Goal: Information Seeking & Learning: Learn about a topic

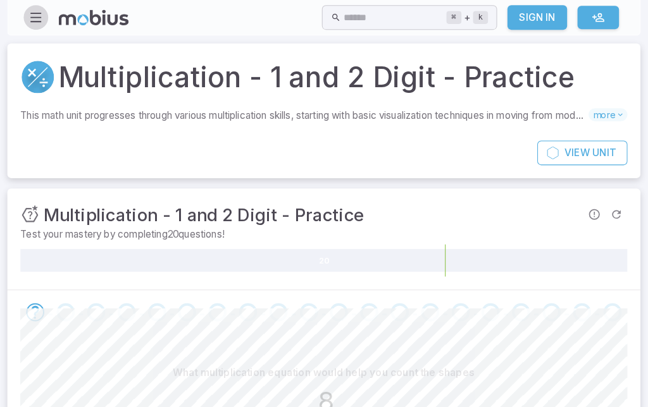
click at [38, 16] on icon "button" at bounding box center [43, 17] width 14 height 14
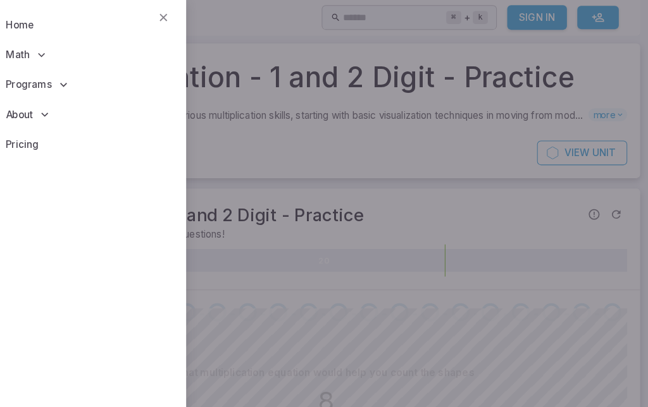
click at [137, 58] on p "Math" at bounding box center [94, 53] width 169 height 29
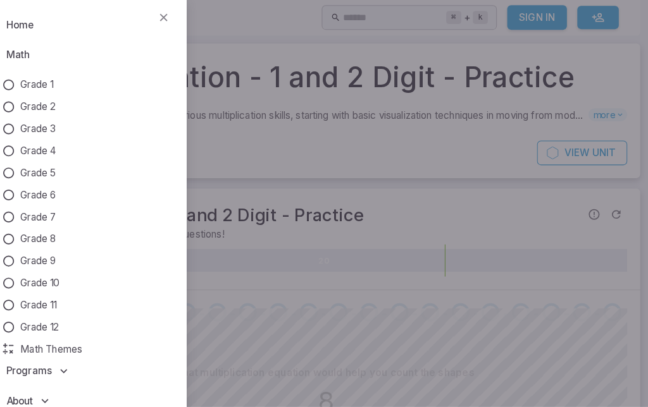
click at [15, 147] on link "Grade 4" at bounding box center [94, 147] width 169 height 14
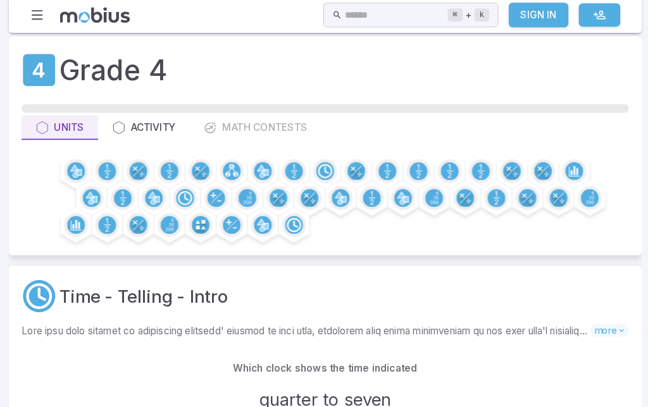
scroll to position [28, 0]
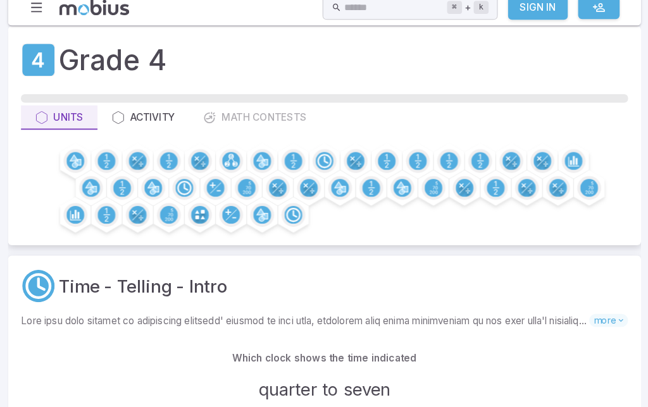
click at [355, 12] on input "text" at bounding box center [393, 17] width 100 height 25
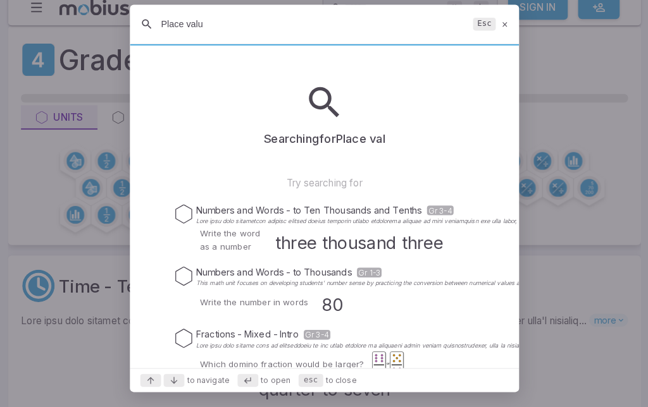
type input "Place value"
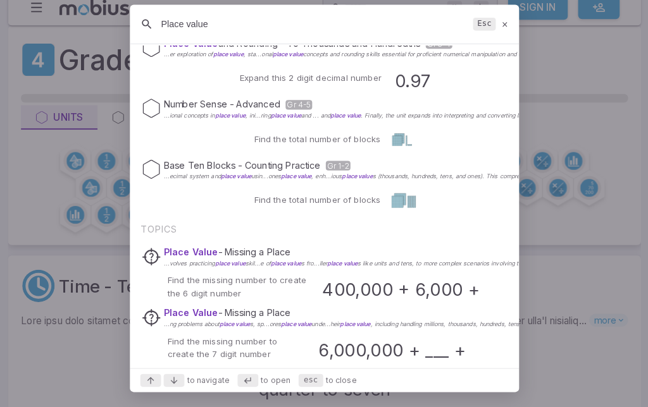
scroll to position [97, 0]
click at [590, 59] on div at bounding box center [324, 203] width 648 height 407
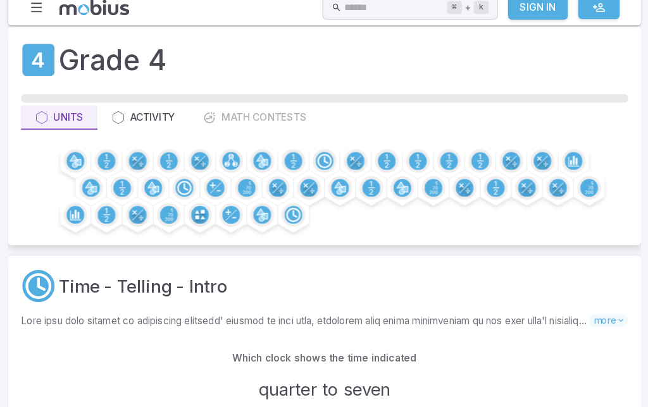
click at [584, 57] on div "Grade 4" at bounding box center [324, 68] width 592 height 40
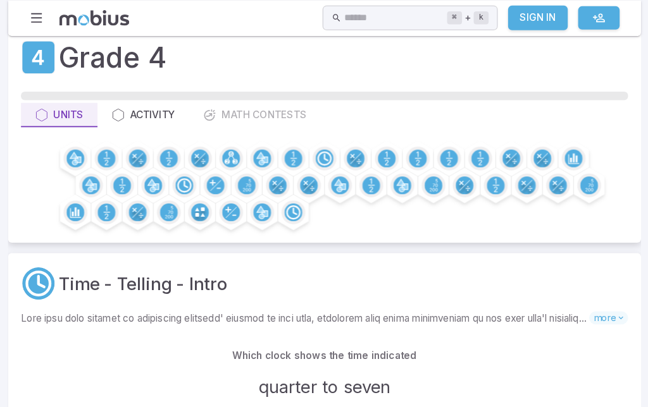
scroll to position [0, 0]
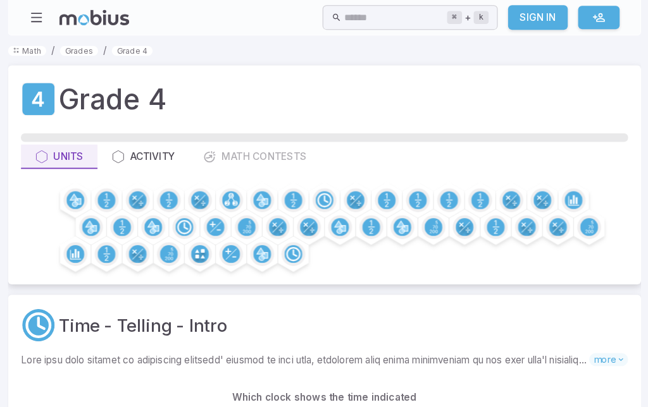
click at [362, 15] on input "text" at bounding box center [393, 17] width 100 height 25
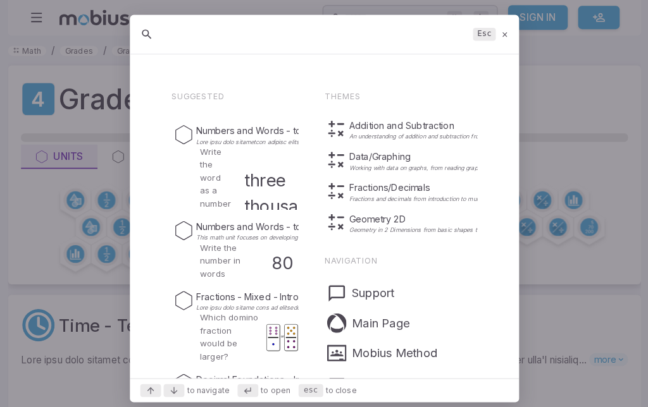
click at [386, 12] on div at bounding box center [324, 203] width 648 height 407
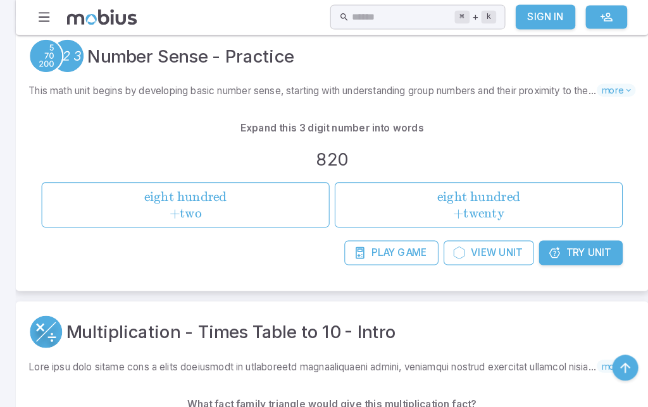
scroll to position [1988, 0]
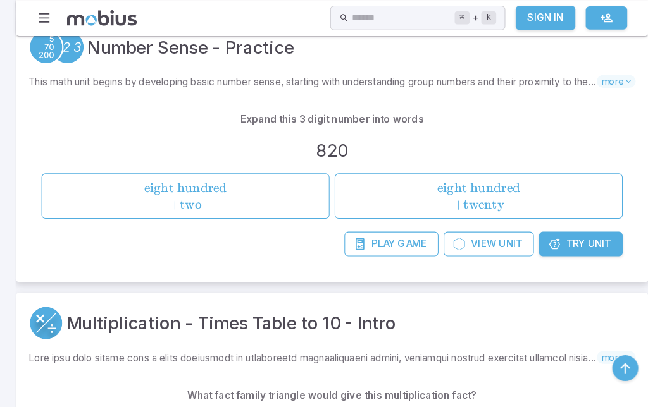
click at [594, 74] on span "more" at bounding box center [601, 79] width 38 height 13
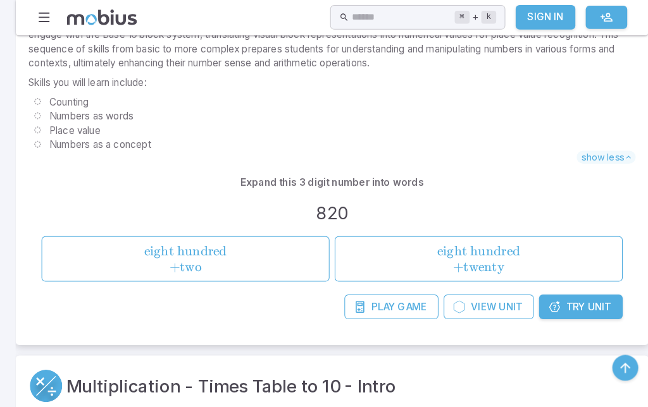
scroll to position [2091, 0]
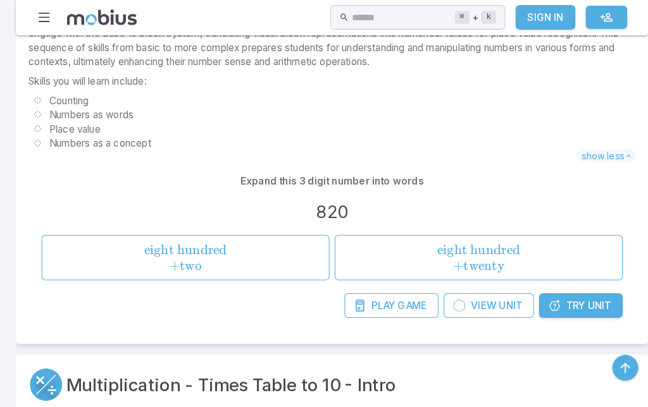
click at [467, 297] on span "View" at bounding box center [471, 299] width 25 height 14
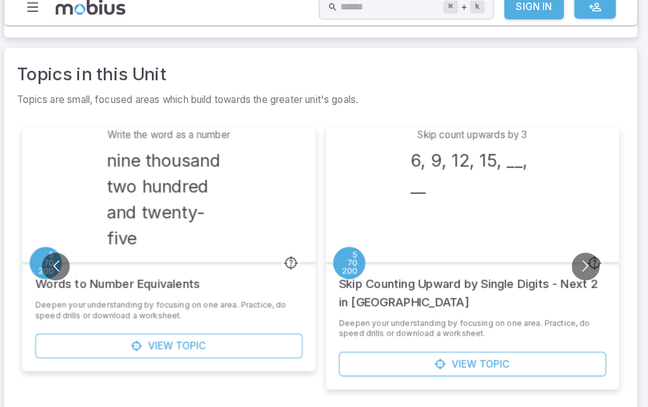
scroll to position [319, 0]
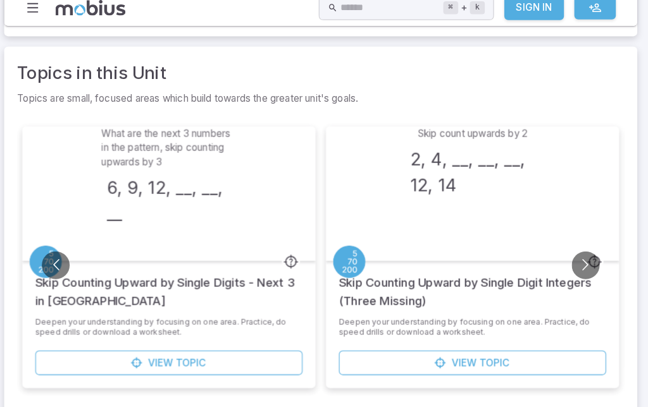
click at [382, 20] on input "text" at bounding box center [393, 17] width 100 height 25
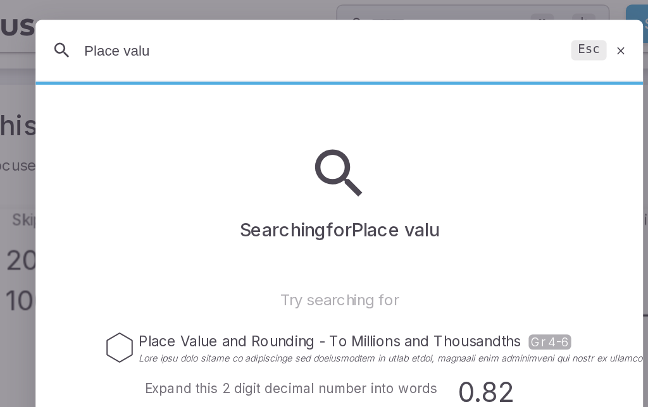
type input "Place value"
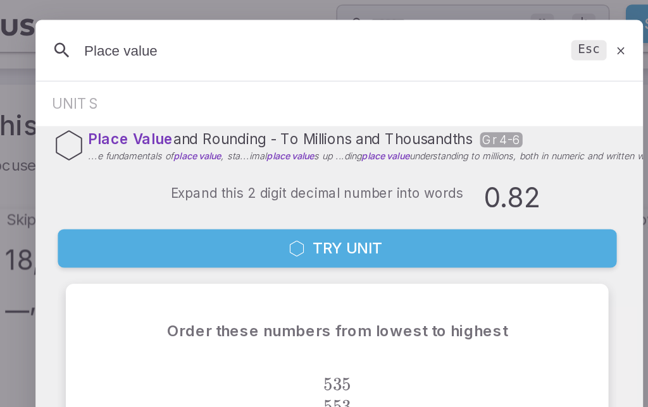
click at [250, 37] on input "Place value" at bounding box center [313, 33] width 299 height 23
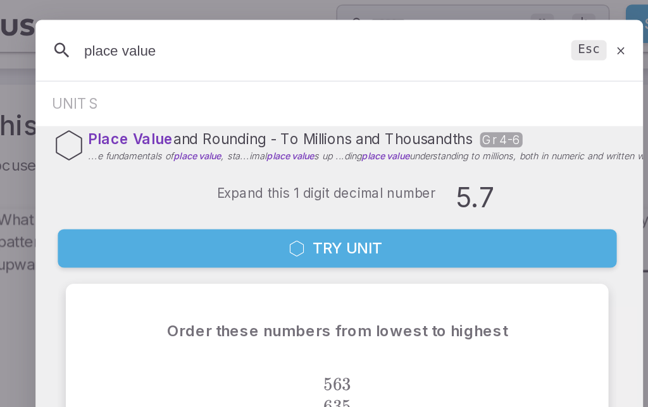
type input "place value"
click at [134, 63] on div "UNITS" at bounding box center [323, 65] width 379 height 25
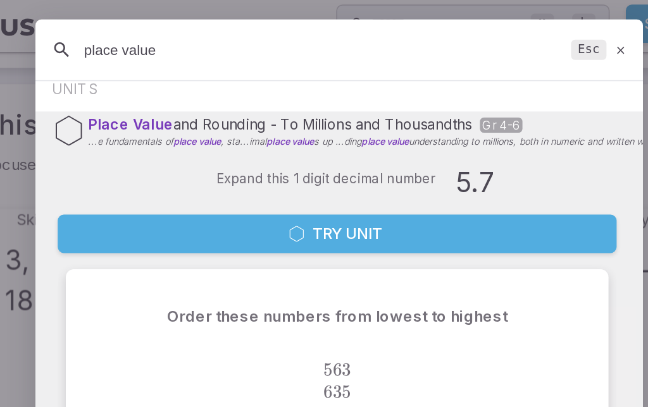
scroll to position [8, 0]
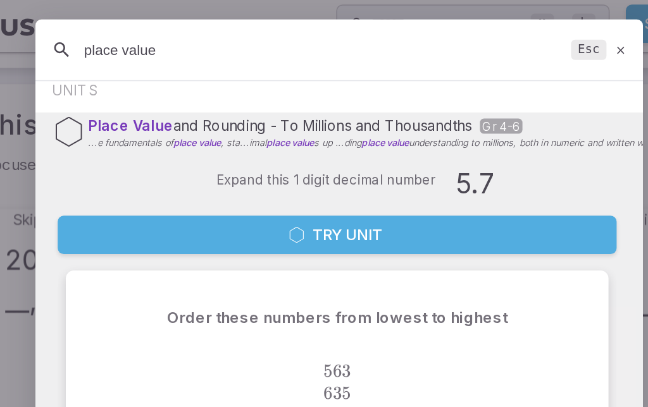
click at [348, 144] on button "Try Unit" at bounding box center [322, 149] width 349 height 24
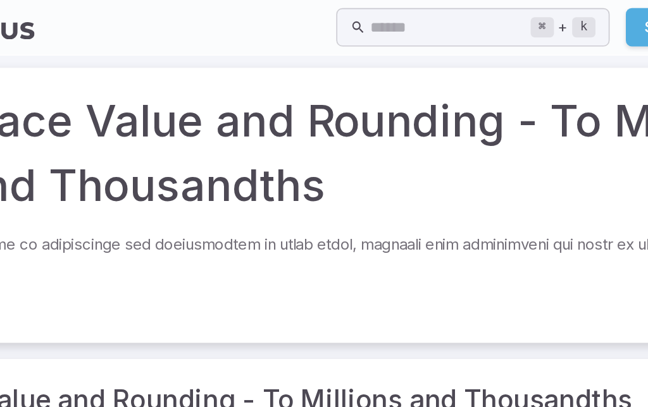
click at [264, 106] on h1 "Place Value and Rounding - To Millions and Thousandths" at bounding box center [352, 95] width 534 height 81
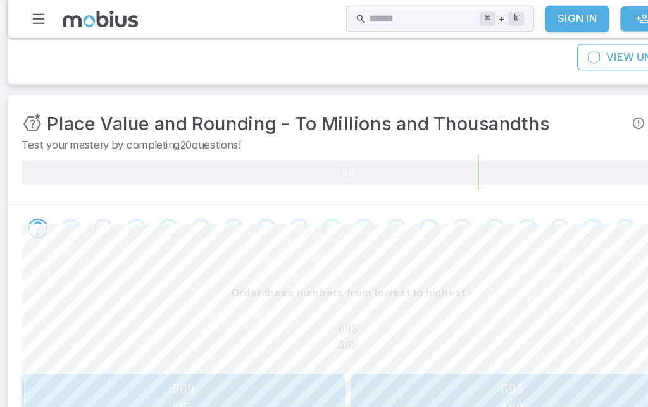
scroll to position [138, 0]
click at [577, 340] on button "695 569 695\\569 695 569" at bounding box center [472, 362] width 293 height 44
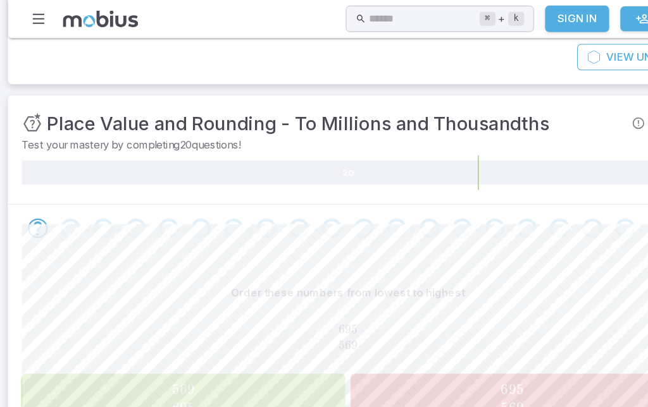
click at [574, 319] on div "695 569 695\\569\\ 695 569" at bounding box center [324, 306] width 592 height 47
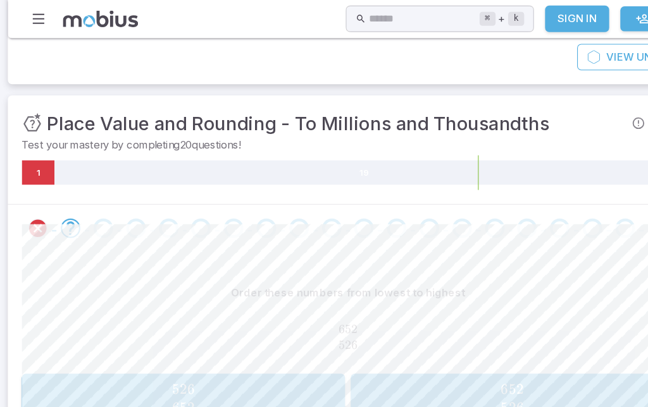
click at [39, 204] on icon "Review your answer" at bounding box center [42, 207] width 19 height 19
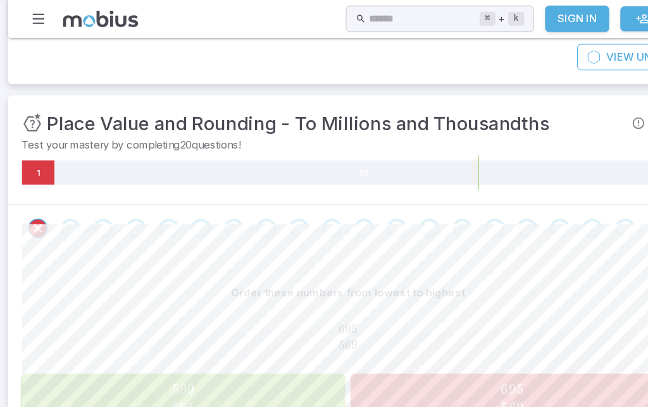
click at [33, 207] on icon "Review your answer" at bounding box center [42, 207] width 19 height 19
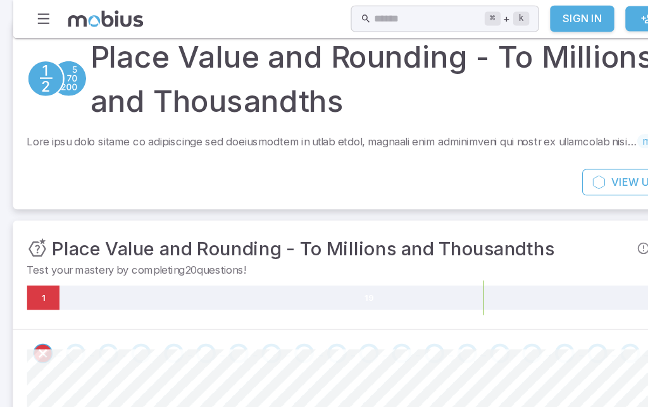
scroll to position [24, 0]
click at [433, 271] on icon at bounding box center [339, 270] width 562 height 22
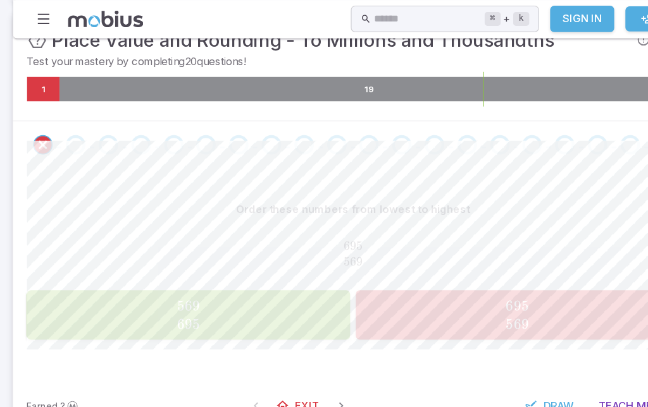
scroll to position [214, 0]
click at [276, 365] on span "Exit" at bounding box center [282, 369] width 22 height 14
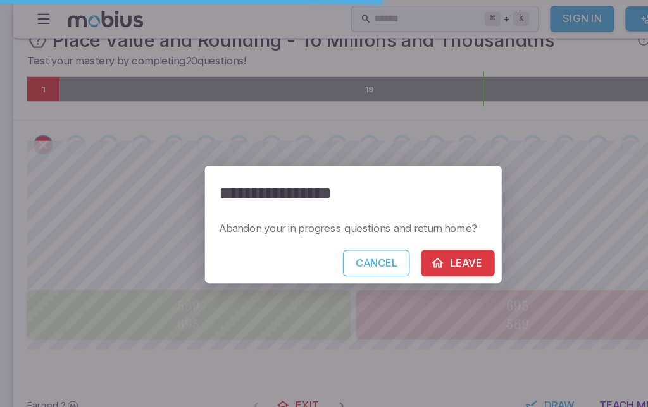
click at [427, 237] on button "Leave" at bounding box center [418, 239] width 67 height 24
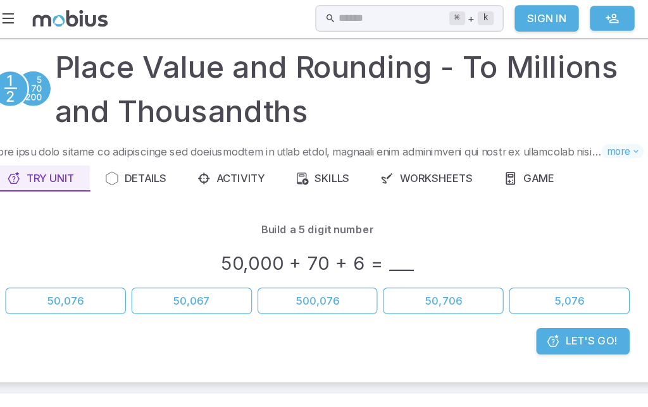
scroll to position [9, 0]
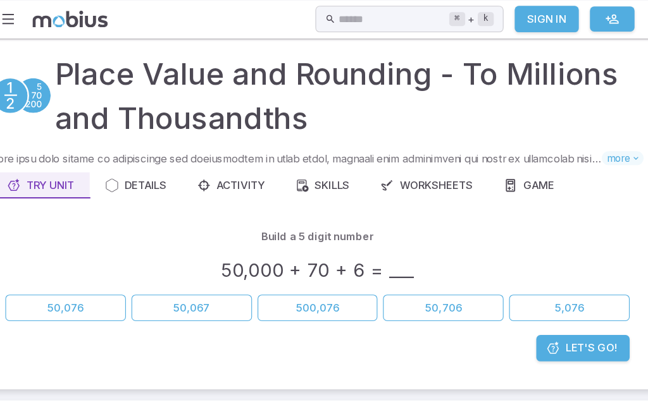
click at [343, 28] on input "text" at bounding box center [393, 17] width 100 height 25
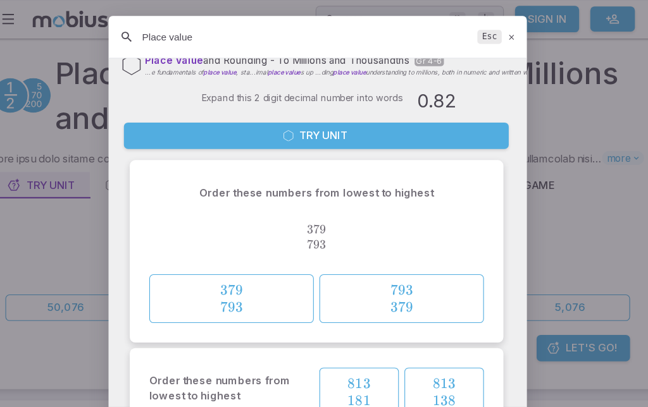
scroll to position [34, 0]
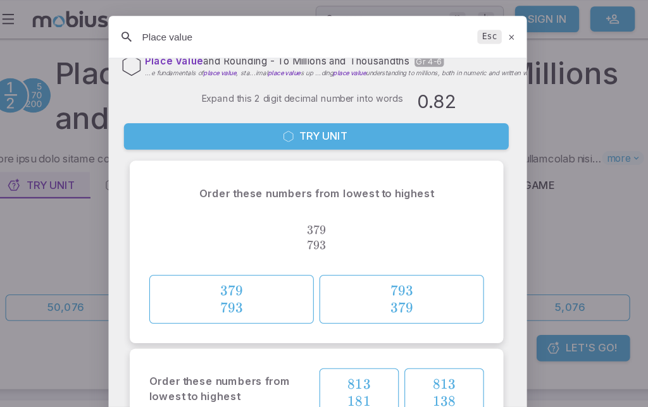
type input "Place value"
click at [437, 71] on div "Place Value and Rounding - To Millions and Thousandths Gr 4-6 ...e fundamentals…" at bounding box center [323, 59] width 357 height 24
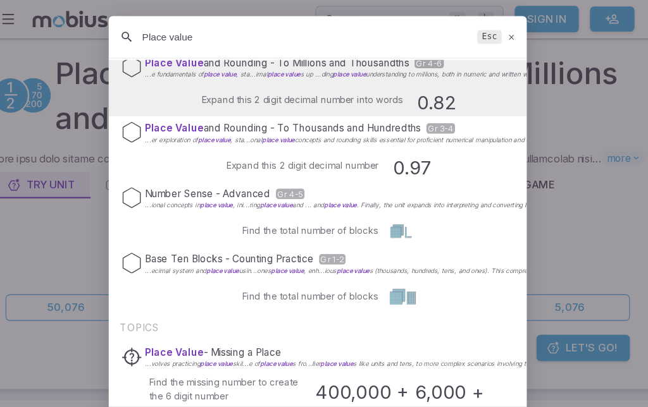
click at [145, 122] on icon "Suggestions" at bounding box center [154, 120] width 19 height 19
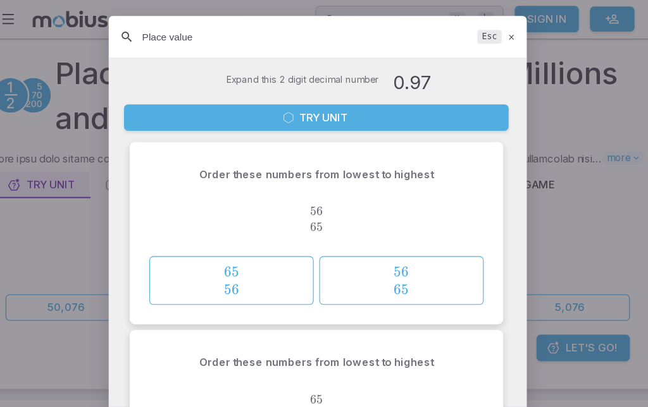
scroll to position [113, 0]
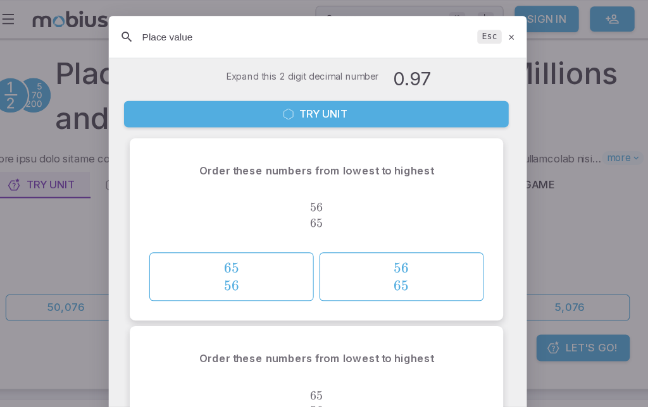
click at [421, 252] on span "56 65" at bounding box center [399, 252] width 140 height 32
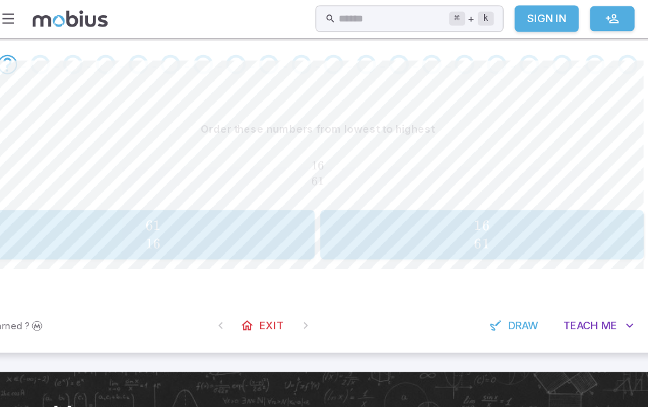
scroll to position [286, 0]
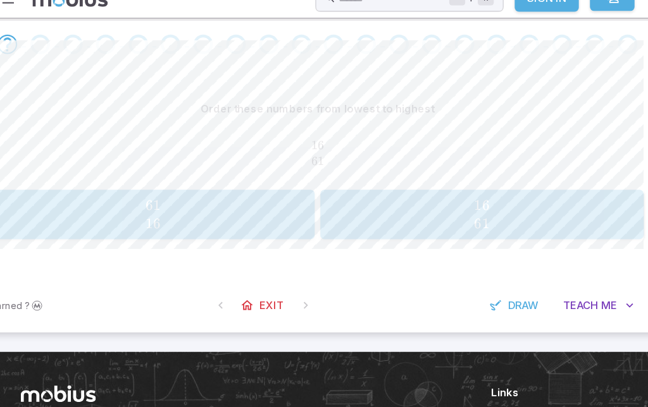
click at [534, 197] on span "16 61" at bounding box center [472, 213] width 285 height 32
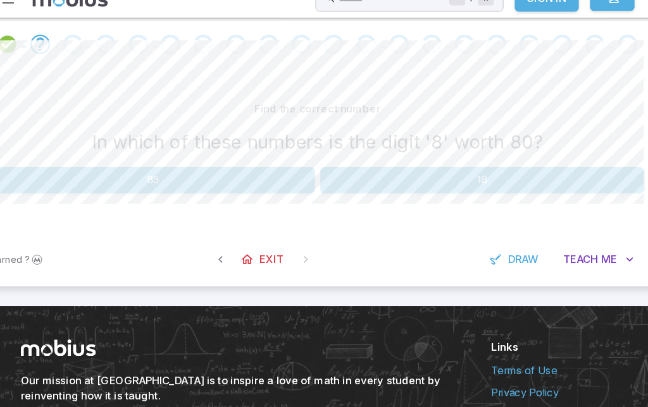
click at [236, 144] on div "Find the correct number In which of these numbers is the digit '8' worth 80? 85…" at bounding box center [324, 150] width 592 height 89
click at [262, 170] on button "85" at bounding box center [174, 182] width 293 height 24
click at [42, 170] on button "27" at bounding box center [125, 182] width 194 height 24
click at [250, 170] on button "80" at bounding box center [274, 182] width 94 height 24
click at [386, 170] on button "10" at bounding box center [398, 182] width 144 height 24
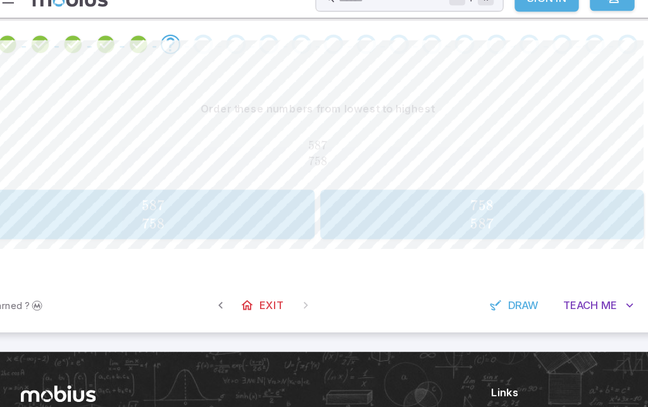
click at [259, 197] on span "587 758" at bounding box center [174, 213] width 285 height 32
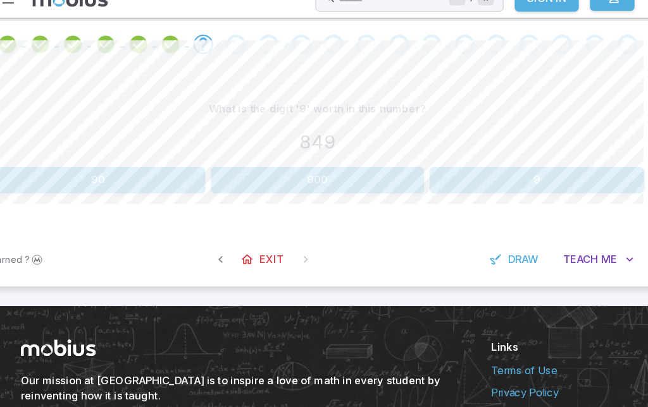
click at [544, 170] on button "9" at bounding box center [523, 182] width 194 height 24
click at [127, 170] on button "600" at bounding box center [174, 182] width 94 height 24
click at [447, 170] on button "7,000" at bounding box center [443, 182] width 114 height 24
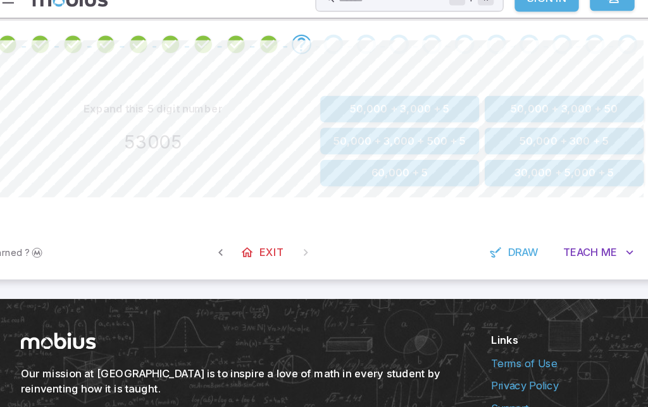
click at [414, 106] on button "50,000 + 3,000 + 5" at bounding box center [398, 118] width 144 height 24
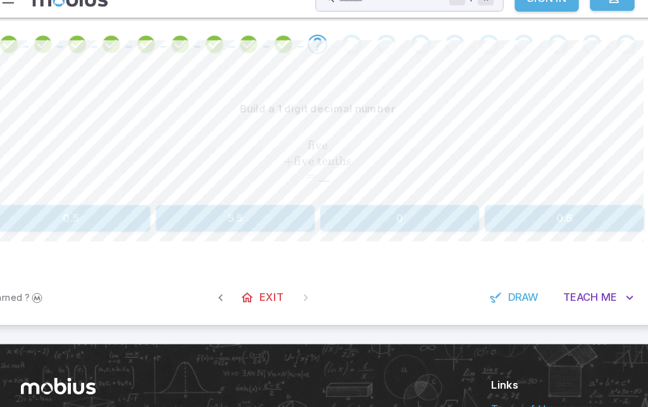
click at [177, 205] on button "5.5" at bounding box center [249, 217] width 144 height 24
click at [297, 205] on button "0.04" at bounding box center [324, 217] width 114 height 24
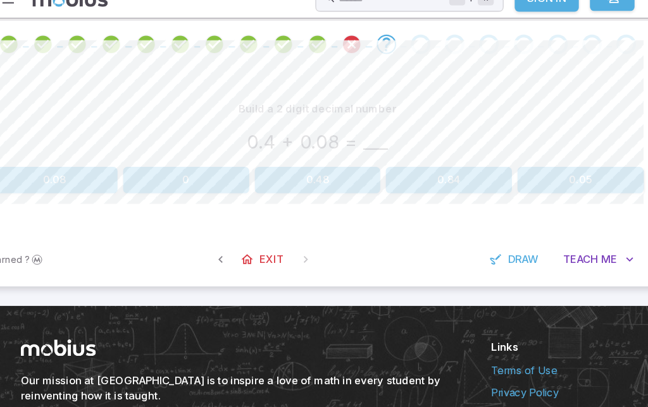
click at [345, 49] on icon "Review your answer" at bounding box center [354, 58] width 19 height 19
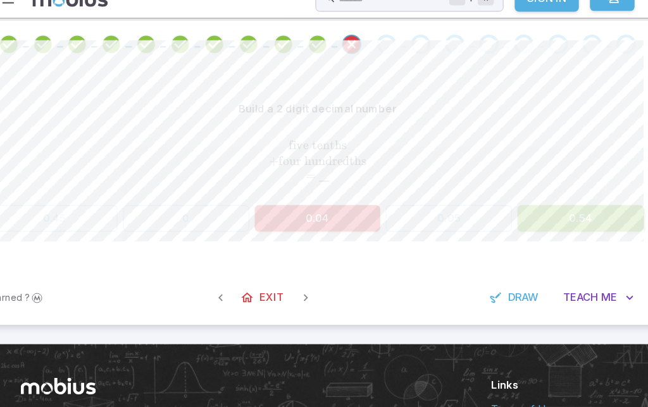
click at [446, 205] on div "0.45 0 0.04 0.05 0.54" at bounding box center [324, 217] width 592 height 24
click at [508, 207] on div "Build a 2 digit decimal number five tenths + four hundredths =          ‾ \\ \t…" at bounding box center [324, 172] width 592 height 184
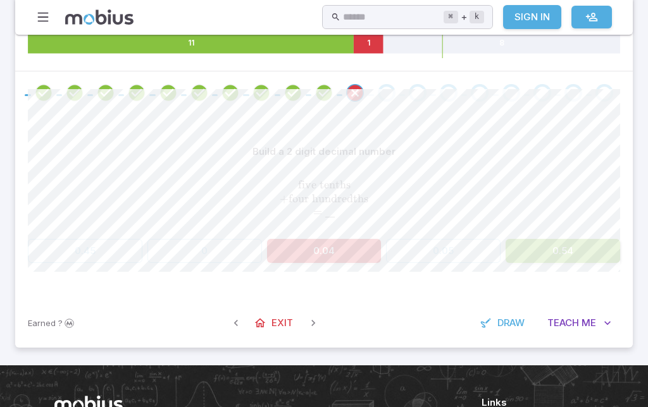
click at [45, 23] on icon "button" at bounding box center [43, 17] width 14 height 14
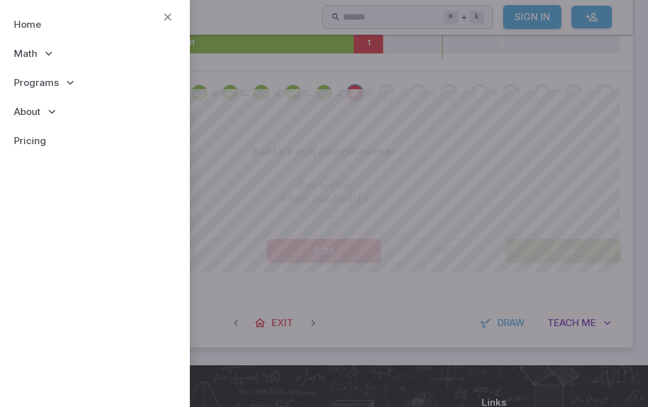
click at [163, 20] on icon "button" at bounding box center [168, 17] width 14 height 14
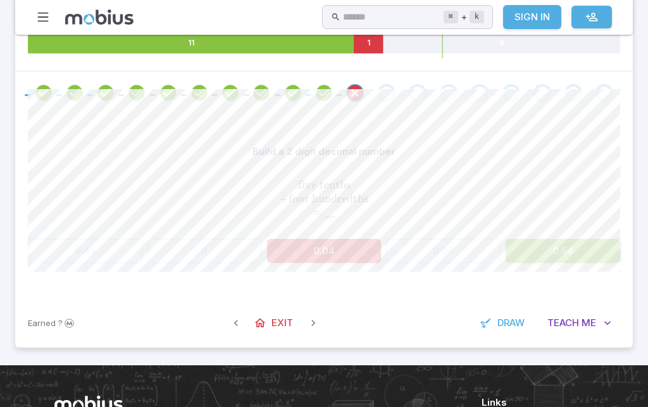
click at [384, 93] on div "Go to the next question" at bounding box center [387, 93] width 18 height 18
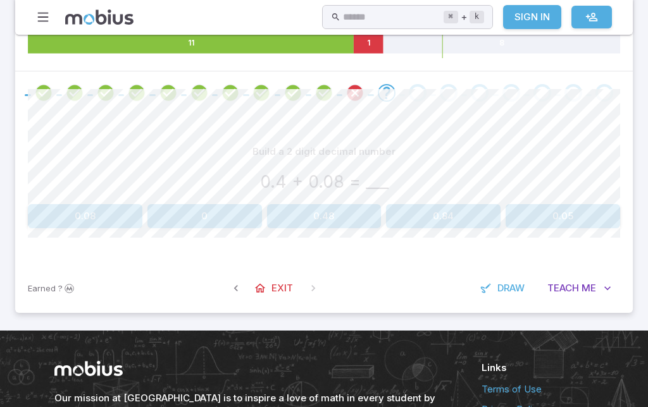
click at [402, 94] on span at bounding box center [402, 95] width 6 height 2
click at [401, 91] on div at bounding box center [386, 93] width 31 height 18
click at [411, 96] on div "Go to the next question" at bounding box center [418, 93] width 18 height 18
click at [225, 281] on button "button" at bounding box center [235, 288] width 23 height 23
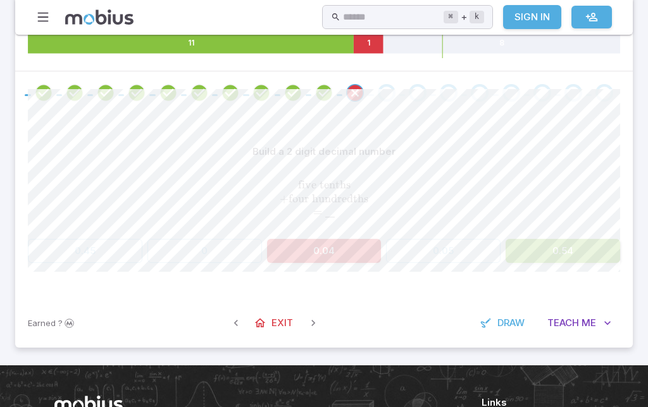
click at [273, 316] on span "Exit" at bounding box center [282, 323] width 22 height 14
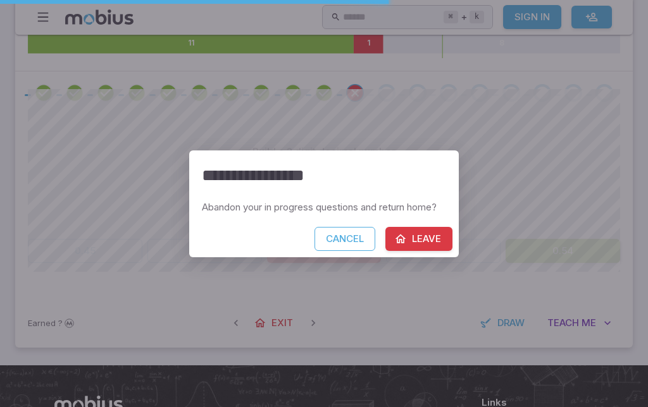
click at [428, 232] on button "Leave" at bounding box center [418, 239] width 67 height 24
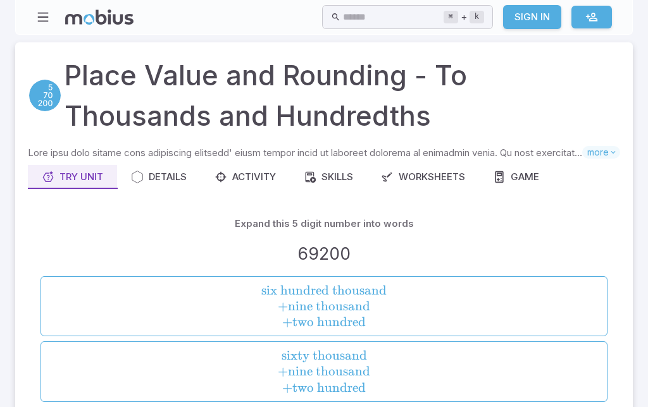
click at [381, 7] on input "text" at bounding box center [393, 17] width 100 height 25
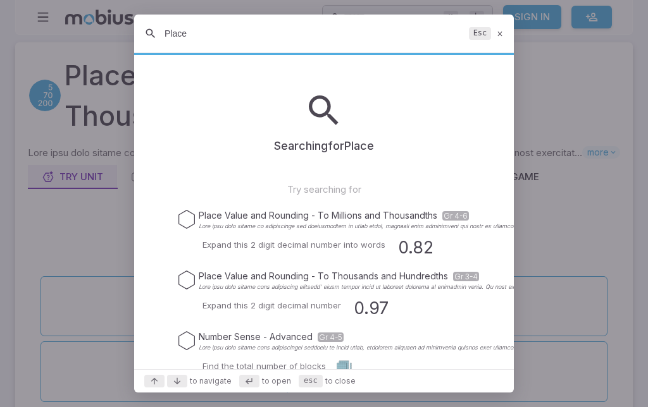
type input "Place value"
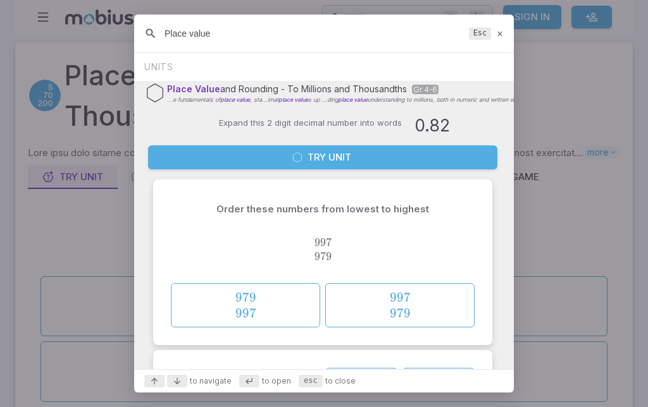
click at [601, 59] on div at bounding box center [324, 203] width 648 height 407
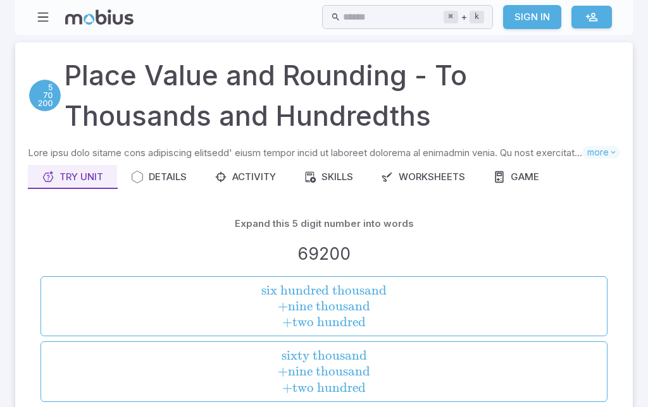
click at [606, 280] on button "six hundred thousand + nine thousand + two hundred \text{six hundred thousand }…" at bounding box center [323, 306] width 567 height 60
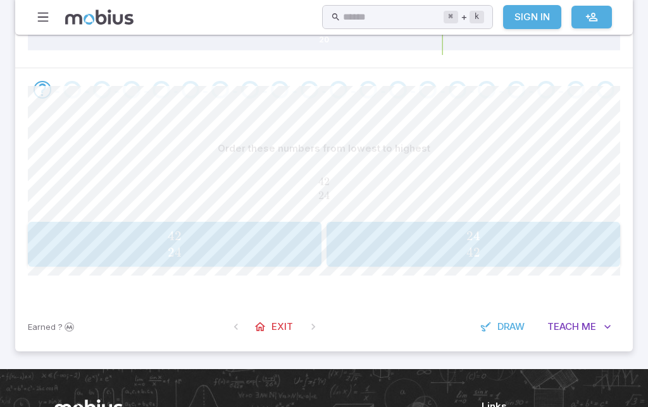
scroll to position [254, 0]
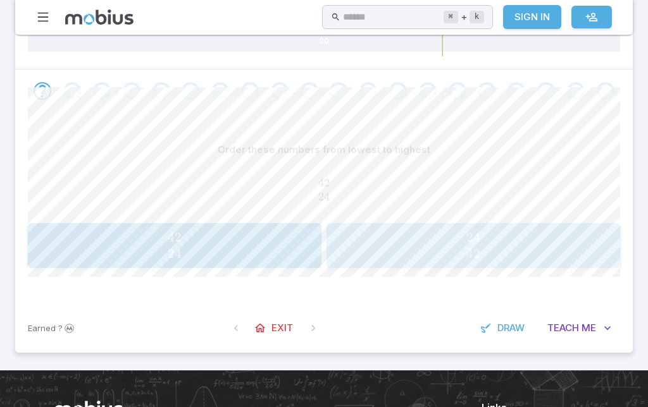
click at [603, 237] on span "24 42" at bounding box center [472, 246] width 285 height 32
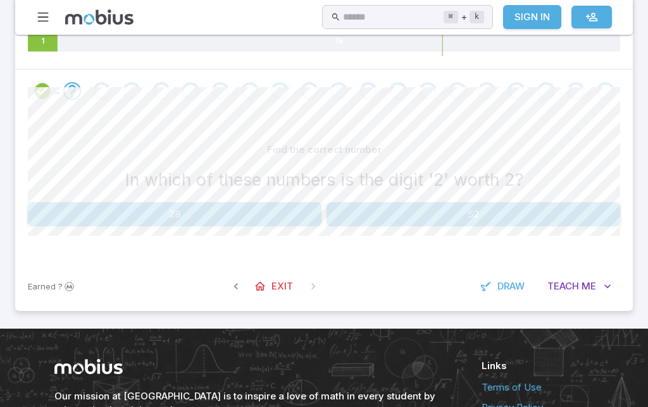
click at [599, 219] on button "52" at bounding box center [472, 214] width 293 height 24
click at [596, 212] on button "62" at bounding box center [523, 214] width 194 height 24
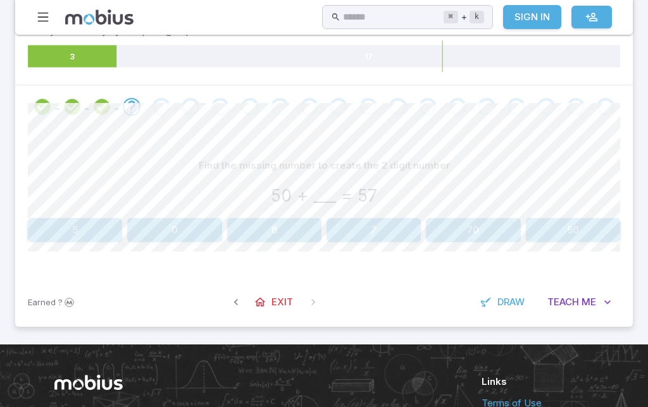
scroll to position [234, 0]
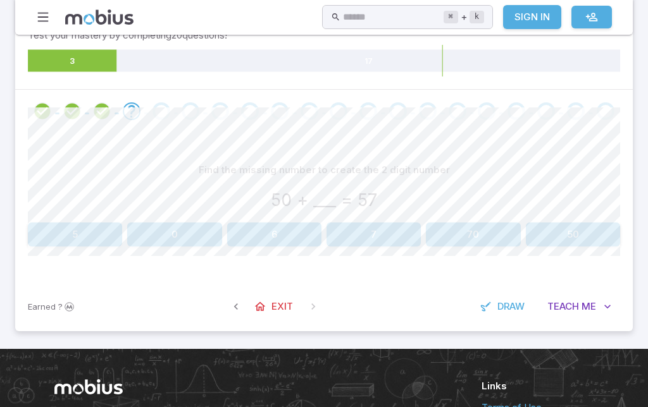
click at [394, 237] on button "7" at bounding box center [373, 235] width 94 height 24
click at [574, 233] on button "20" at bounding box center [548, 235] width 144 height 24
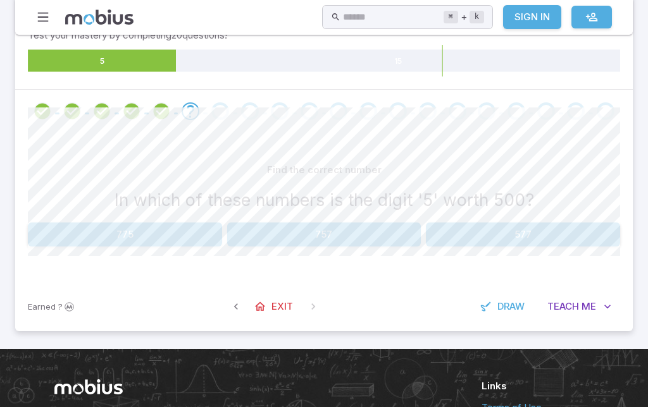
click at [587, 242] on button "577" at bounding box center [523, 235] width 194 height 24
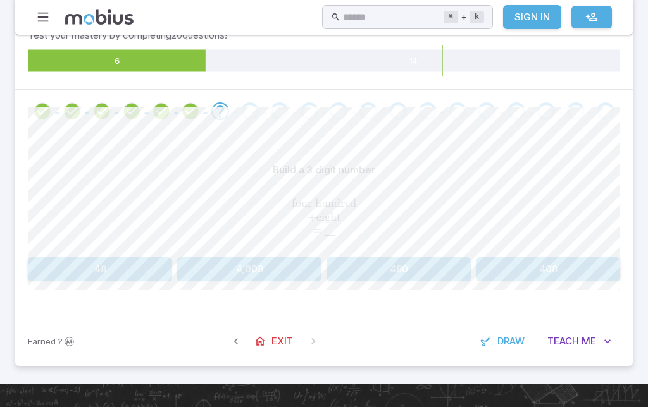
click at [588, 269] on button "408" at bounding box center [548, 269] width 144 height 24
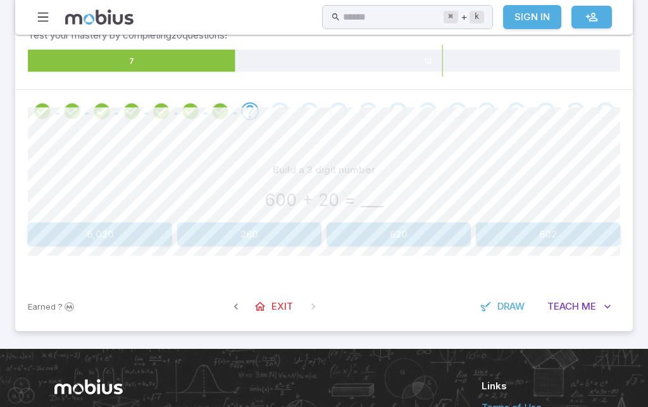
click at [596, 235] on button "602" at bounding box center [548, 235] width 144 height 24
click at [273, 316] on link "Exit" at bounding box center [274, 307] width 54 height 24
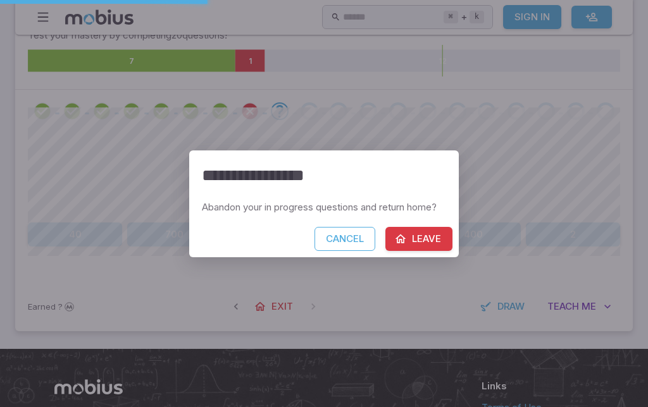
click at [436, 231] on button "Leave" at bounding box center [418, 239] width 67 height 24
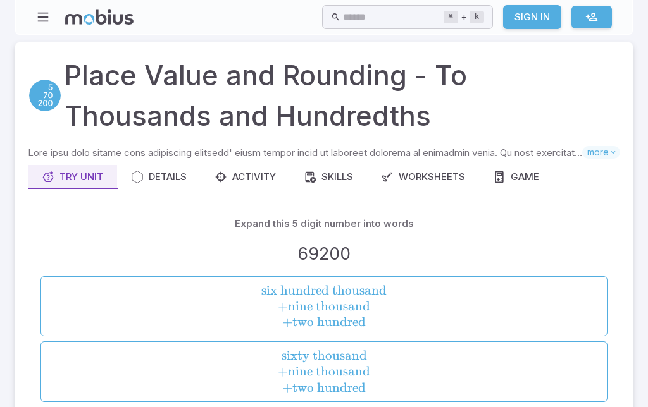
click at [395, 1] on div "Home Math Grade 1 Grade 2 Grade 3 Grade 4 Grade 5 Grade 6 Grade 7 Grade 8 Grade…" at bounding box center [323, 17] width 617 height 35
click at [381, 14] on input "text" at bounding box center [393, 17] width 100 height 25
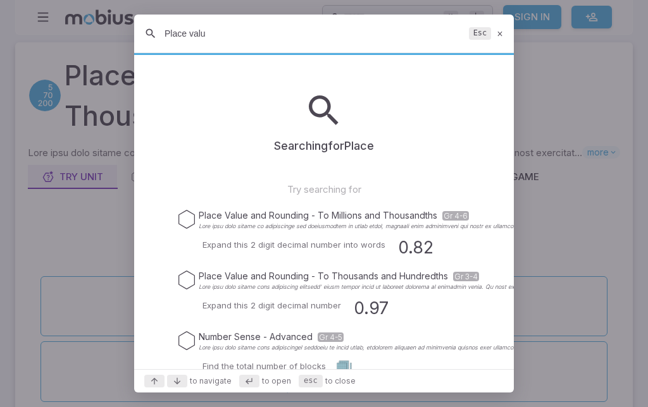
type input "Place value"
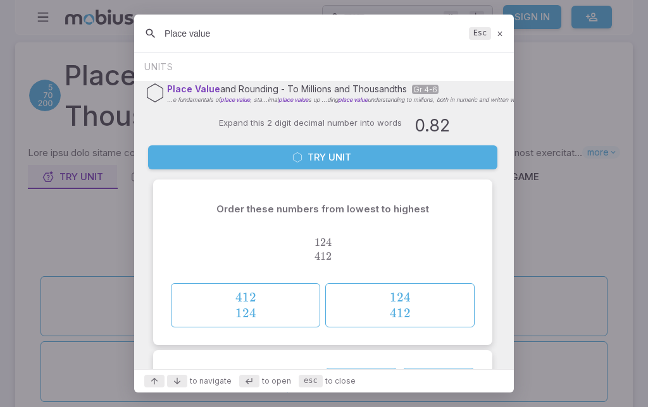
click at [617, 62] on div at bounding box center [324, 203] width 648 height 407
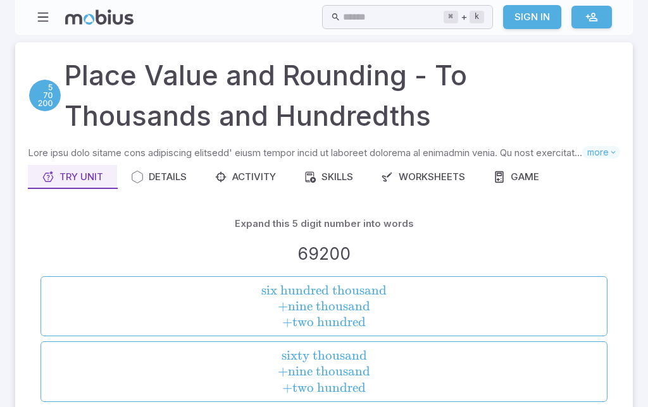
click at [426, 18] on input "text" at bounding box center [393, 17] width 100 height 25
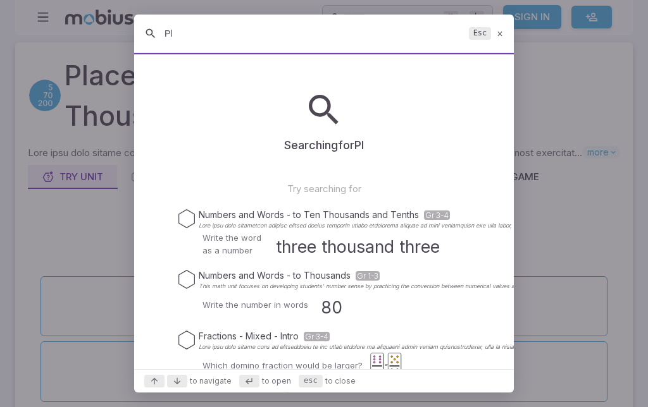
type input "P"
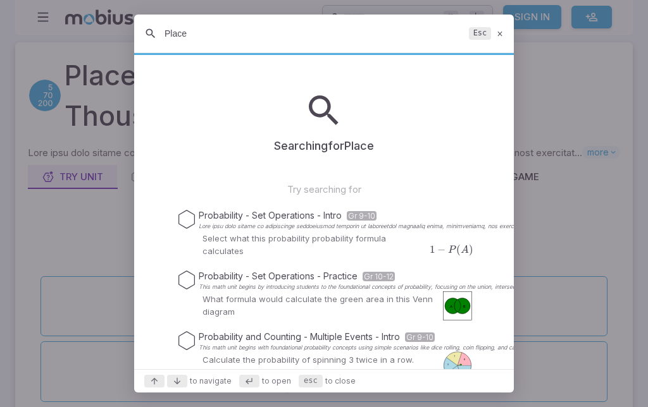
type input "Place value"
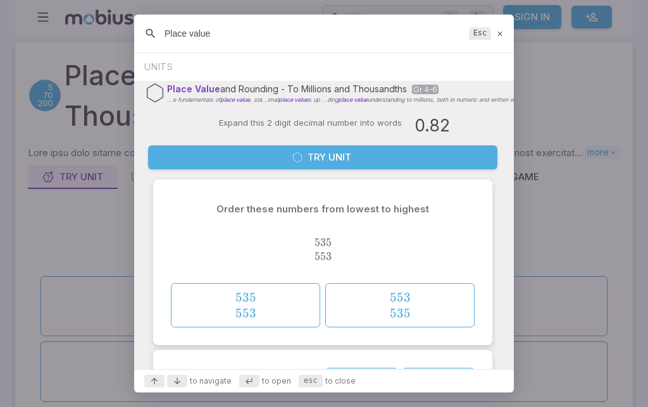
click at [603, 57] on div at bounding box center [324, 203] width 648 height 407
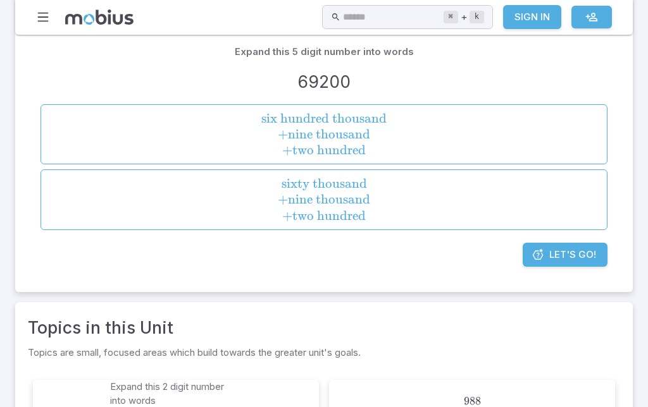
scroll to position [173, 0]
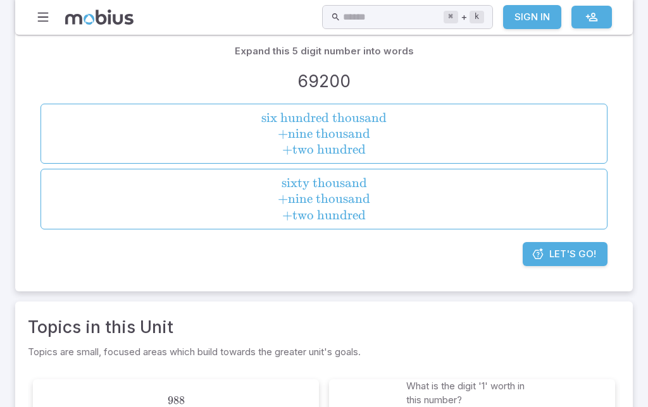
click at [561, 255] on span "Let's Go!" at bounding box center [572, 254] width 47 height 14
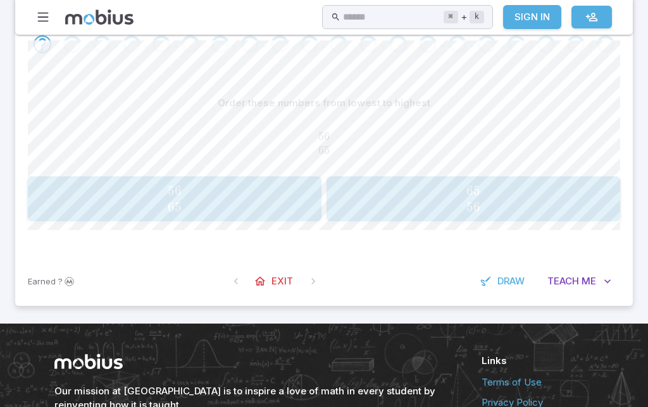
scroll to position [301, 0]
click at [276, 193] on span "56 65" at bounding box center [174, 199] width 285 height 32
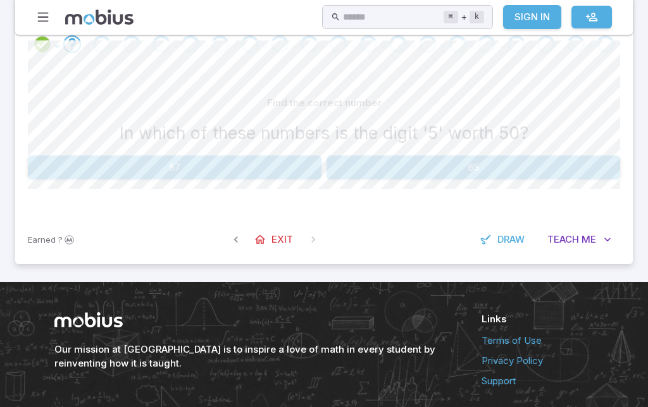
click at [286, 157] on button "57" at bounding box center [174, 168] width 293 height 24
click at [161, 166] on button "27" at bounding box center [125, 168] width 194 height 24
click at [467, 159] on button "7" at bounding box center [473, 168] width 94 height 24
click at [457, 166] on button "20" at bounding box center [443, 168] width 114 height 24
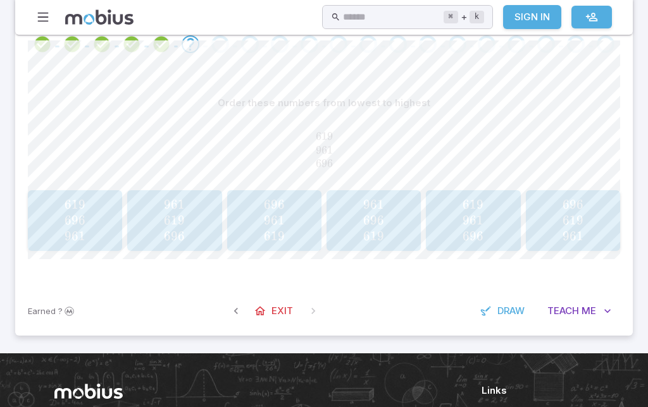
click at [65, 219] on span "696" at bounding box center [75, 220] width 21 height 16
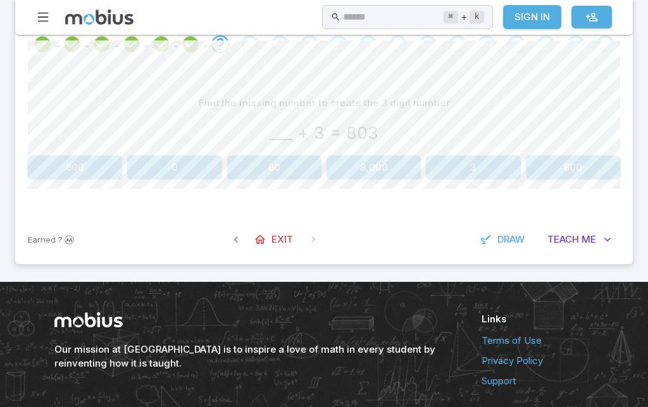
click at [91, 168] on button "800" at bounding box center [75, 168] width 94 height 24
click at [453, 168] on button "1" at bounding box center [443, 168] width 114 height 24
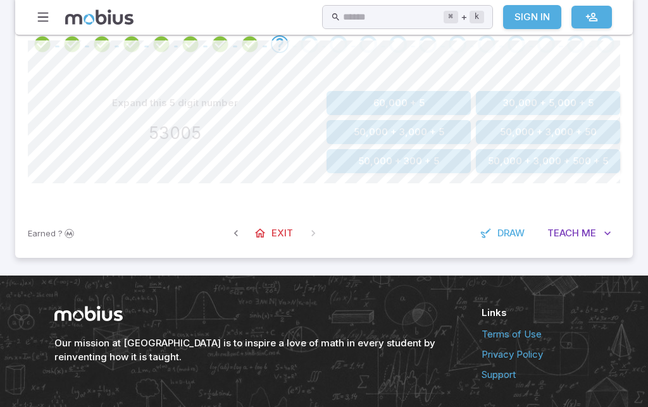
click at [599, 124] on button "50,000 + 3,000 + 50" at bounding box center [548, 132] width 144 height 24
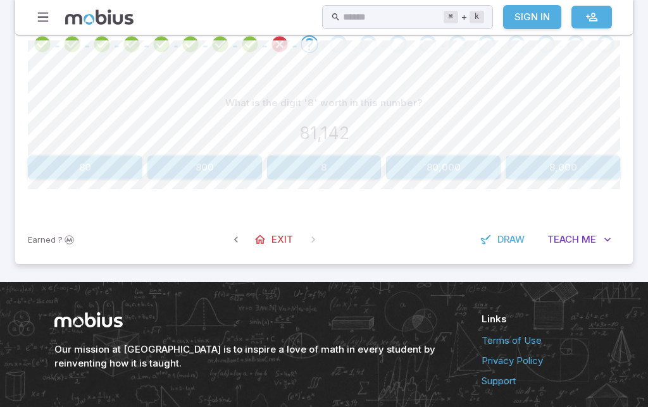
click at [254, 221] on div "Earned ? Exit Draw Teach Me" at bounding box center [323, 239] width 617 height 49
click at [254, 220] on div "Earned ? Exit Draw Teach Me" at bounding box center [323, 239] width 617 height 49
click at [274, 233] on span "Exit" at bounding box center [282, 240] width 22 height 14
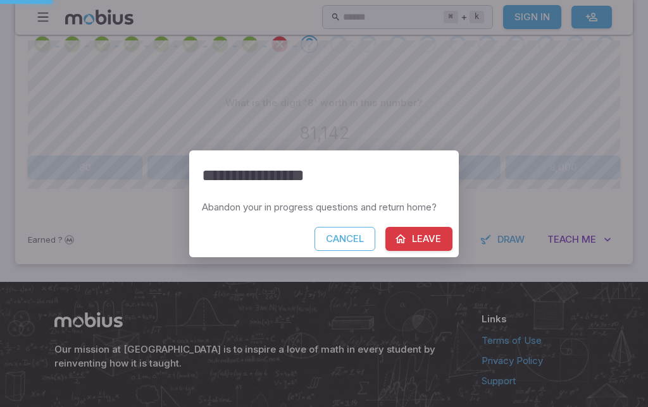
click at [274, 232] on div "Cancel Leave" at bounding box center [323, 242] width 269 height 30
click at [420, 242] on button "Leave" at bounding box center [418, 239] width 67 height 24
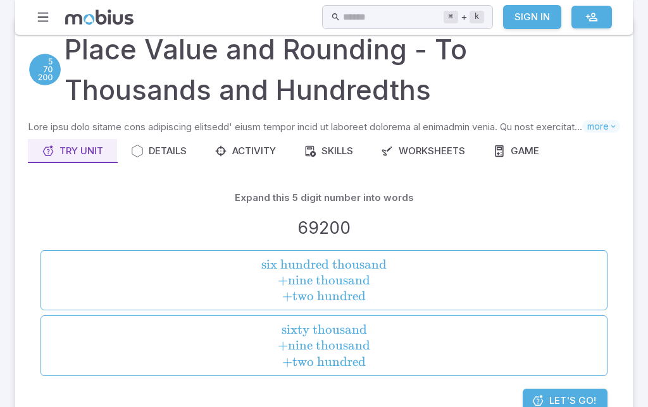
scroll to position [80, 0]
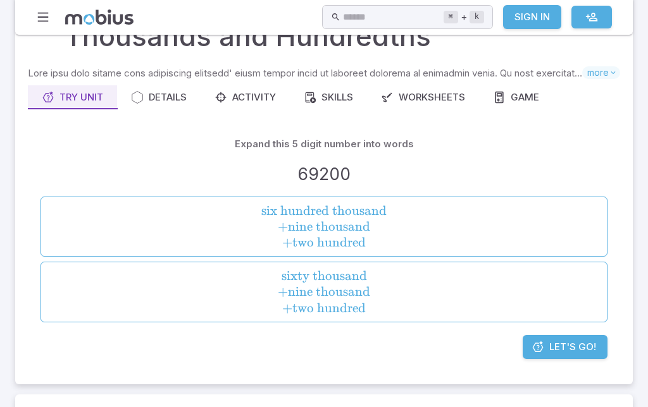
click at [577, 329] on div "Expand this 5 digit number into words 69200 six hundred thousand + nine thousan…" at bounding box center [323, 233] width 567 height 203
click at [570, 327] on div "Expand this 5 digit number into words 69200 six hundred thousand + nine thousan…" at bounding box center [323, 233] width 567 height 203
click at [570, 326] on div "Expand this 5 digit number into words 69200 six hundred thousand + nine thousan…" at bounding box center [323, 233] width 567 height 203
click at [572, 340] on span "Let's Go!" at bounding box center [572, 347] width 47 height 14
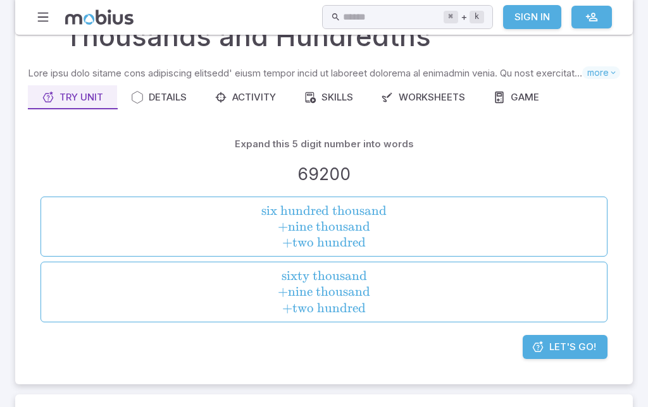
click at [572, 340] on span "Let's Go!" at bounding box center [572, 347] width 47 height 14
click at [567, 353] on link "Let's Go!" at bounding box center [564, 347] width 85 height 24
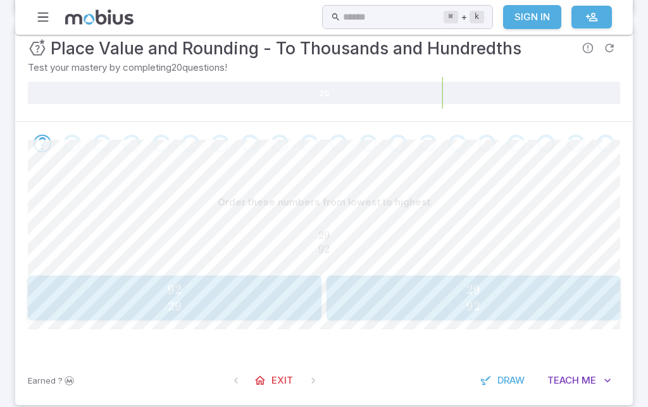
scroll to position [178, 0]
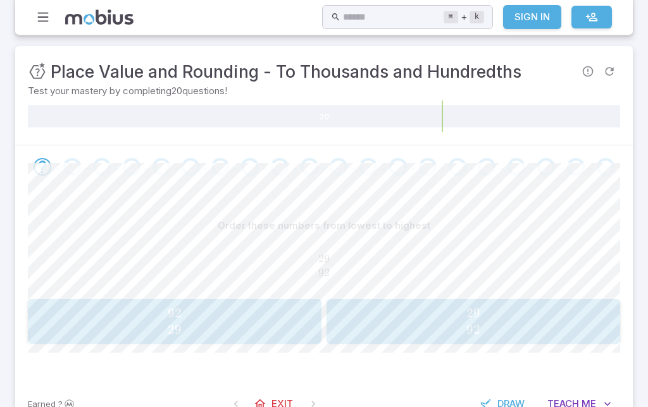
click at [543, 308] on span "29 92" at bounding box center [472, 321] width 285 height 32
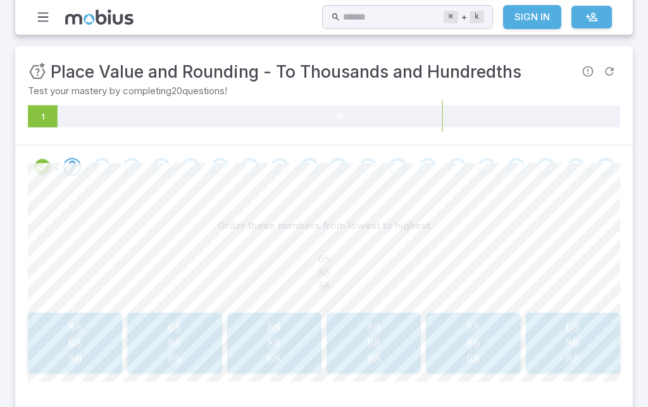
click at [608, 330] on span "68 86 88" at bounding box center [572, 343] width 87 height 48
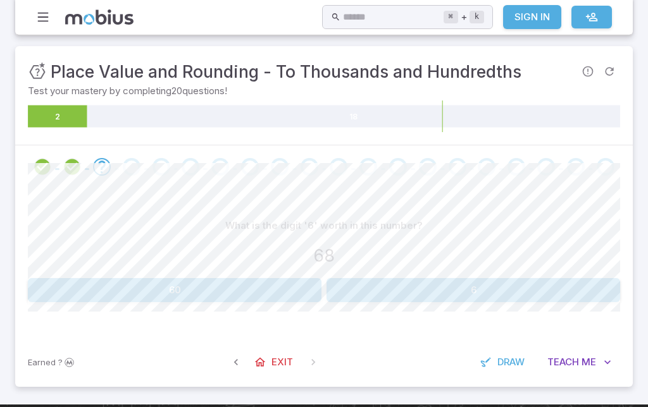
click at [278, 291] on button "60" at bounding box center [174, 290] width 293 height 24
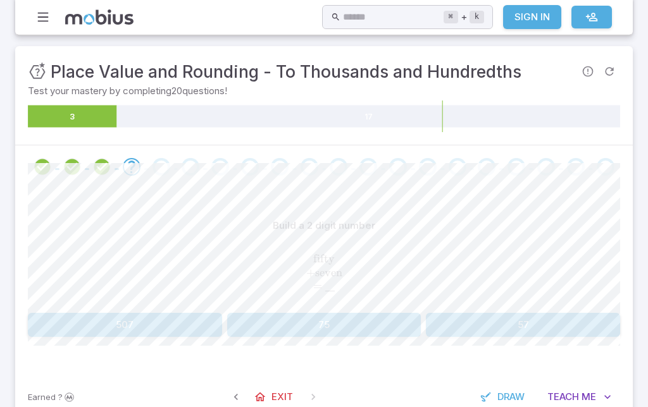
click at [392, 320] on button "75" at bounding box center [324, 325] width 194 height 24
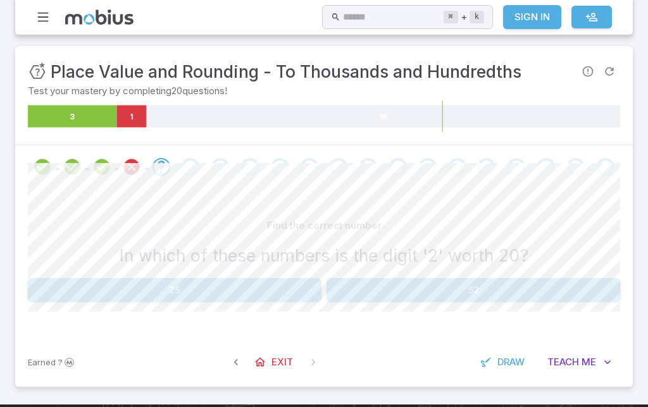
click at [286, 369] on link "Exit" at bounding box center [274, 362] width 54 height 24
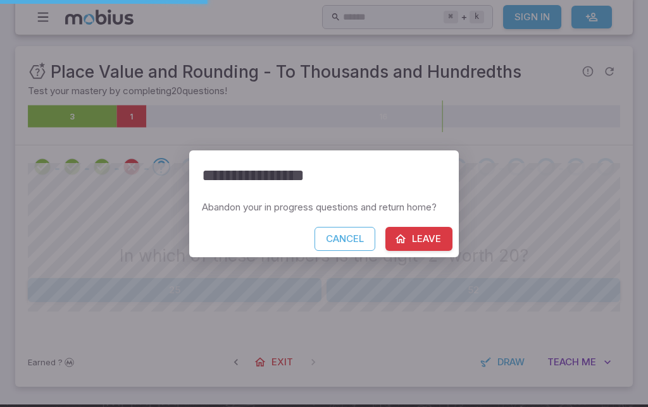
click at [424, 251] on button "Leave" at bounding box center [418, 239] width 67 height 24
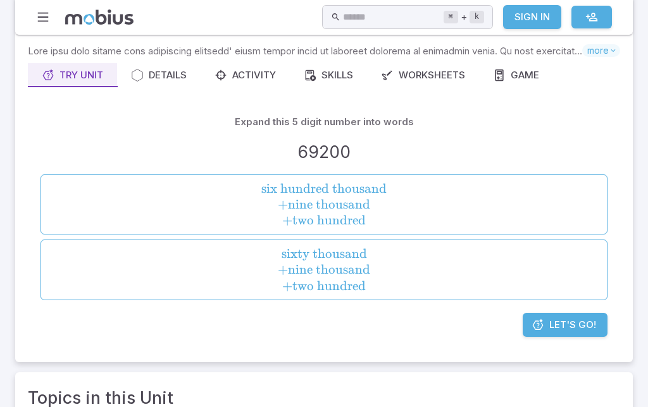
scroll to position [124, 0]
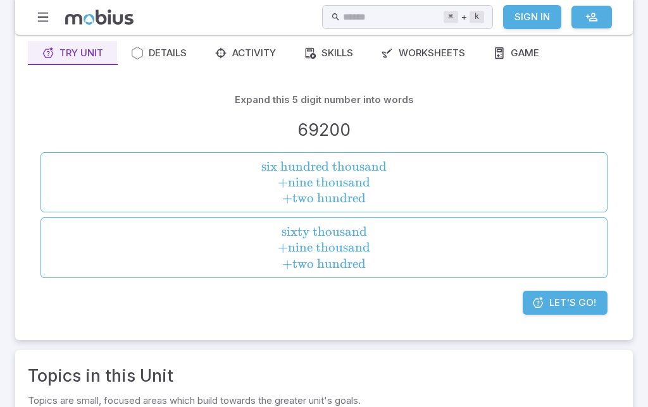
click at [578, 302] on span "Let's Go!" at bounding box center [572, 303] width 47 height 14
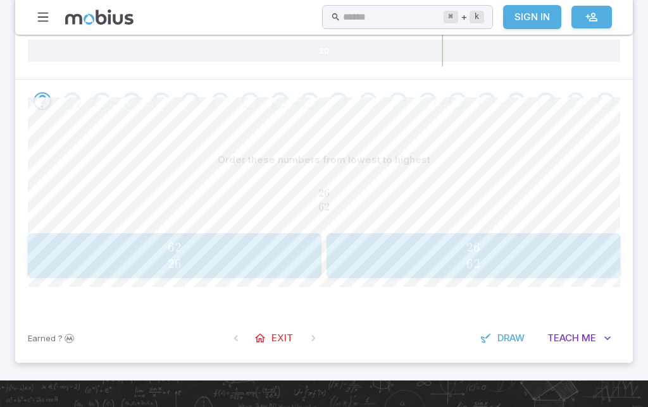
scroll to position [224, 0]
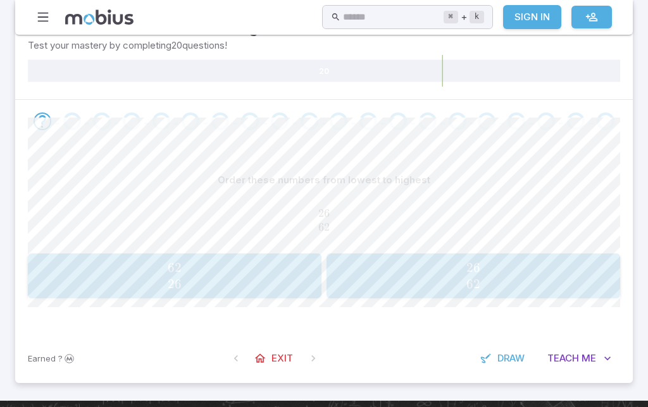
click at [522, 280] on span "26 62" at bounding box center [472, 276] width 285 height 32
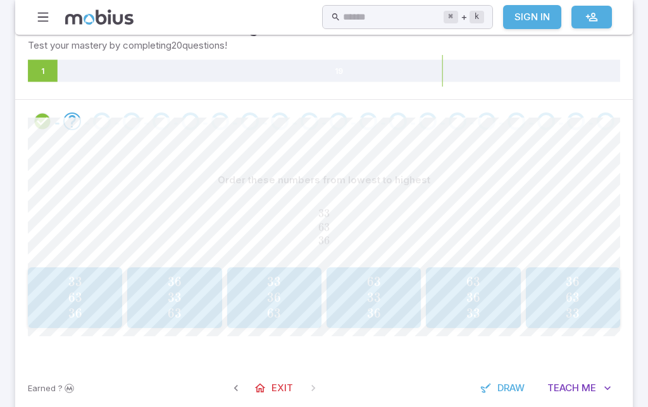
click at [247, 286] on span "33 36 63" at bounding box center [274, 298] width 87 height 48
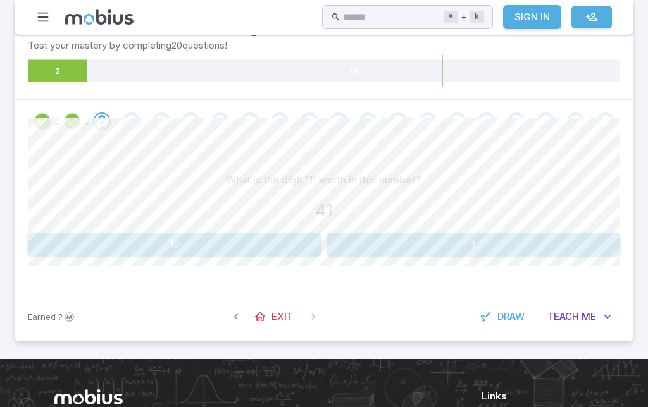
click at [600, 240] on button "1" at bounding box center [472, 245] width 293 height 24
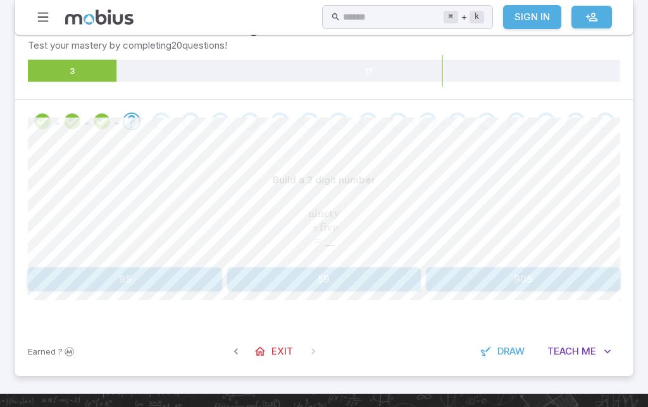
click at [169, 282] on button "95" at bounding box center [125, 279] width 194 height 24
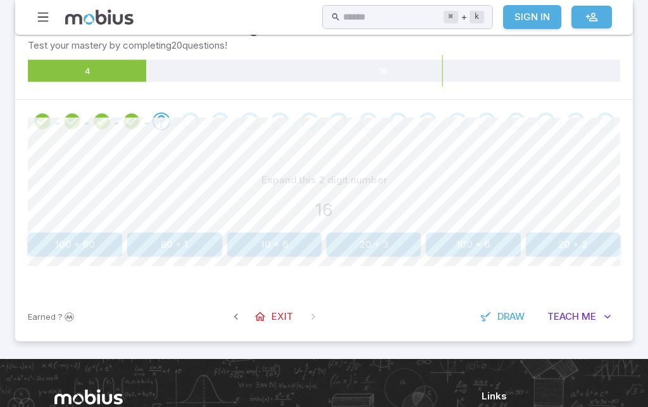
click at [292, 253] on button "10 + 6" at bounding box center [274, 245] width 94 height 24
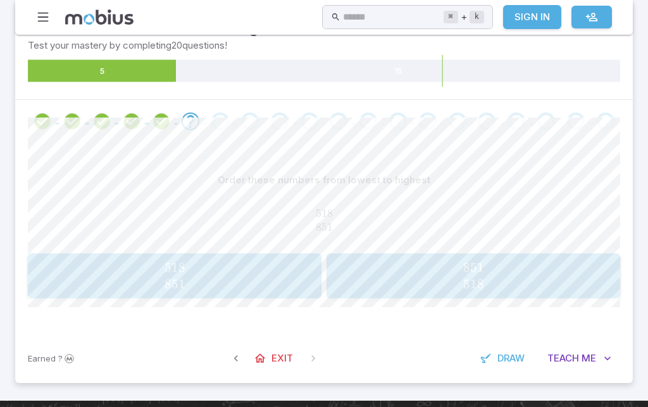
click at [264, 274] on span "518 851" at bounding box center [174, 276] width 285 height 32
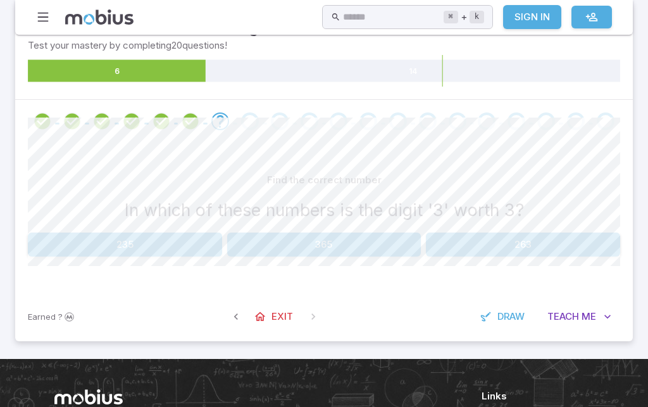
click at [595, 242] on button "263" at bounding box center [523, 245] width 194 height 24
click at [80, 234] on button "200 + 9" at bounding box center [75, 245] width 94 height 24
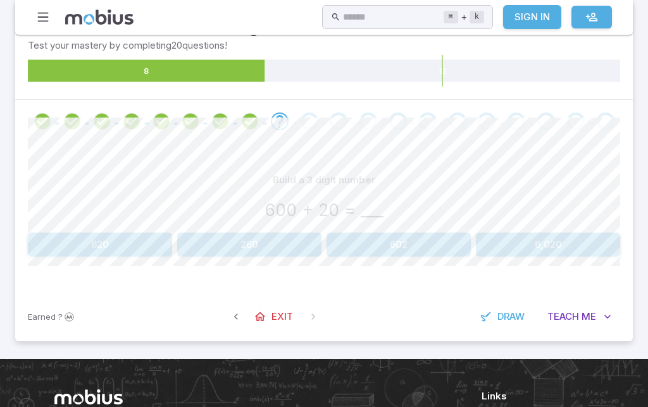
click at [144, 240] on button "620" at bounding box center [100, 245] width 144 height 24
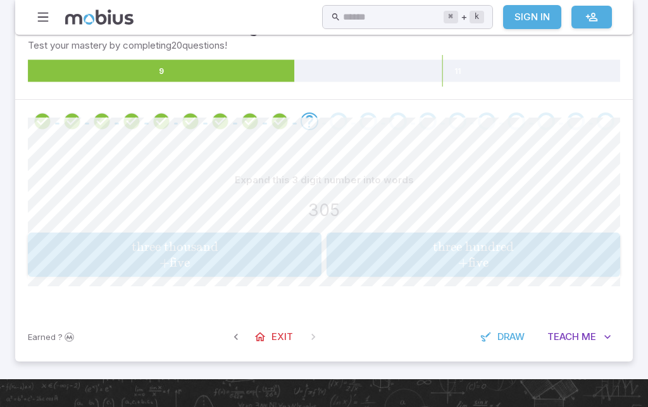
click at [548, 258] on span "three hundred + five" at bounding box center [472, 255] width 285 height 32
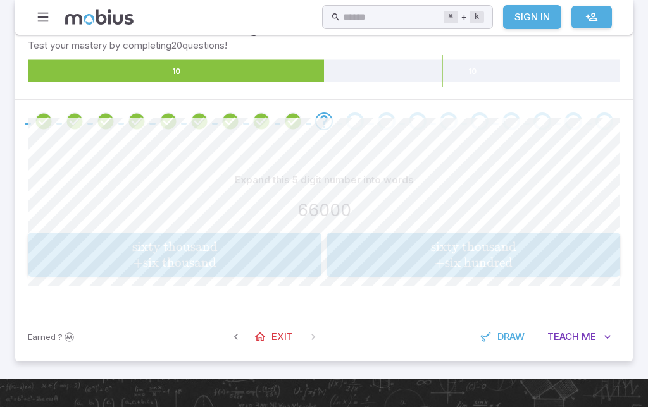
click at [271, 250] on span "sixty thousand + six thousand" at bounding box center [174, 255] width 285 height 32
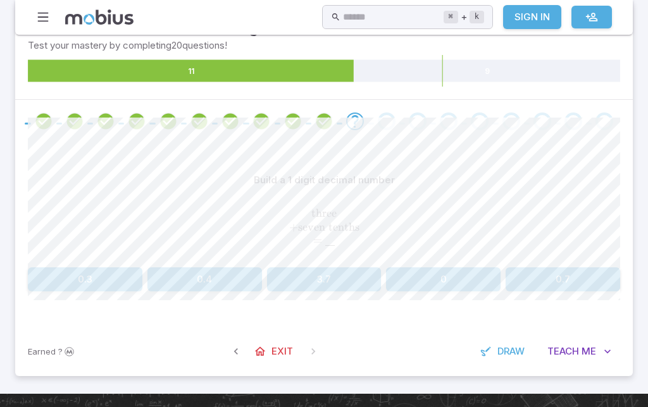
click at [357, 276] on button "3.7" at bounding box center [324, 279] width 114 height 24
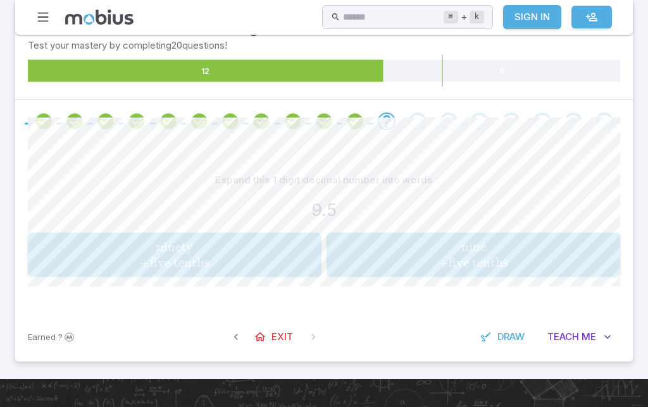
click at [521, 244] on span "nine + five tenths" at bounding box center [472, 255] width 285 height 32
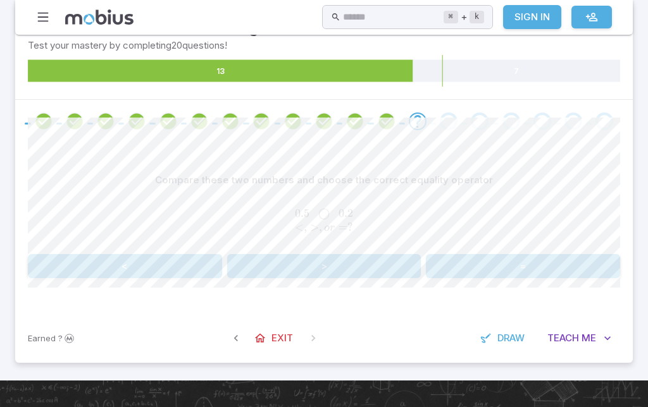
click at [344, 264] on button ">" at bounding box center [324, 266] width 194 height 24
click at [188, 261] on button "<" at bounding box center [125, 266] width 194 height 24
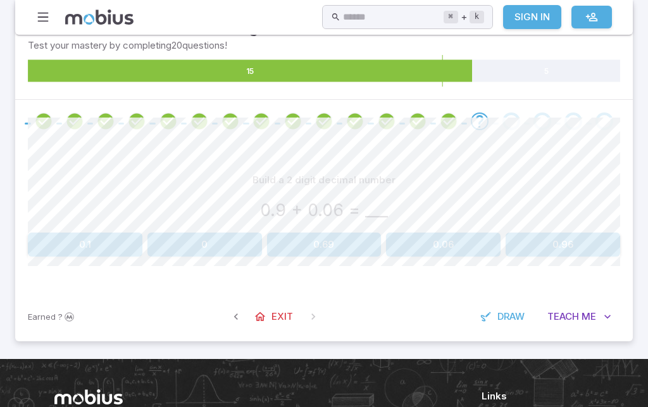
click at [575, 238] on button "0.96" at bounding box center [562, 245] width 114 height 24
click at [517, 247] on button "0.4 + 0.03" at bounding box center [523, 245] width 194 height 24
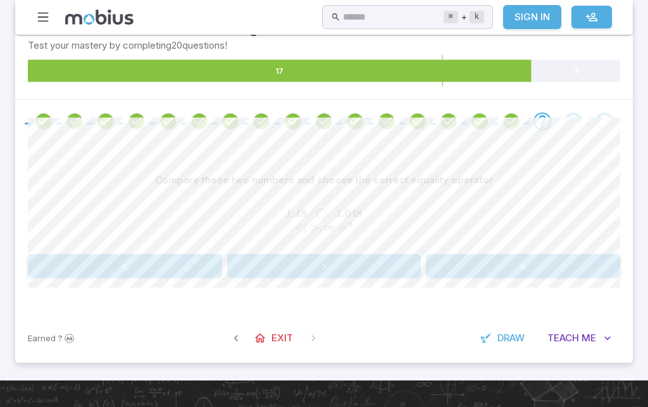
click at [346, 267] on button ">" at bounding box center [324, 266] width 194 height 24
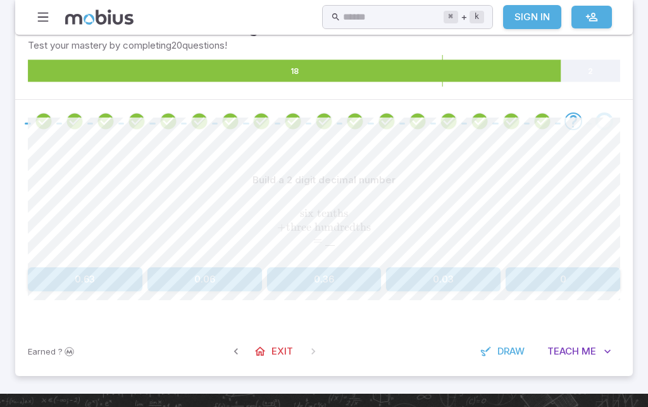
click at [590, 345] on span "Me" at bounding box center [588, 352] width 15 height 14
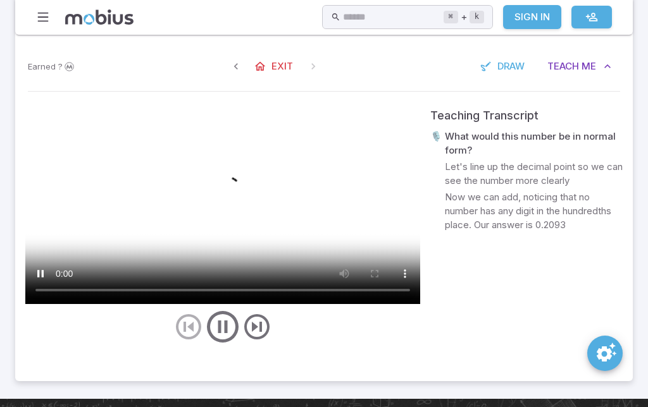
scroll to position [534, 0]
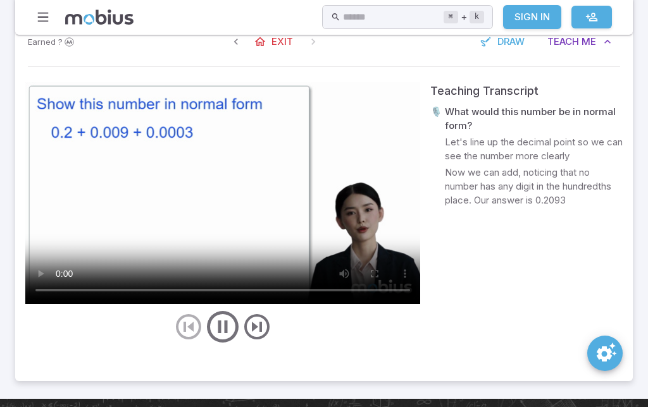
click at [217, 188] on video at bounding box center [222, 193] width 395 height 222
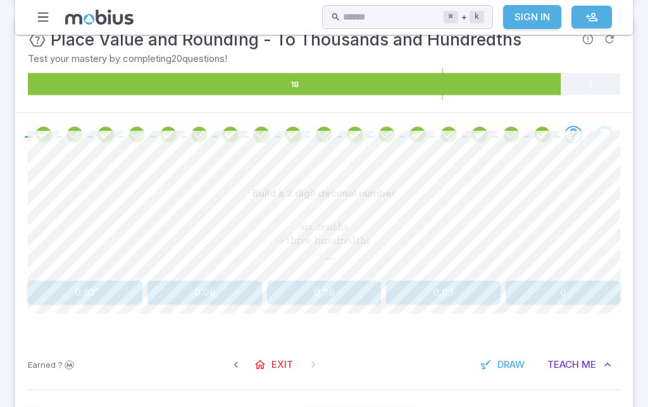
scroll to position [230, 0]
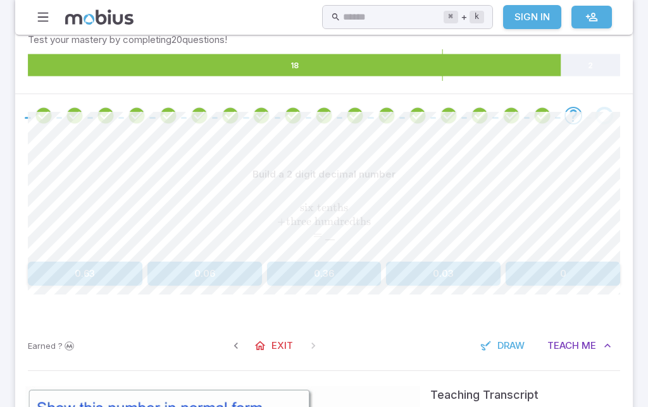
click at [608, 345] on icon "button" at bounding box center [607, 346] width 13 height 13
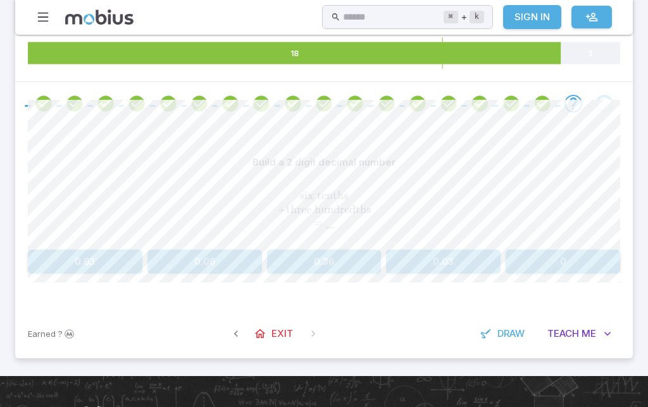
scroll to position [242, 0]
click at [66, 260] on button "0.63" at bounding box center [85, 262] width 114 height 24
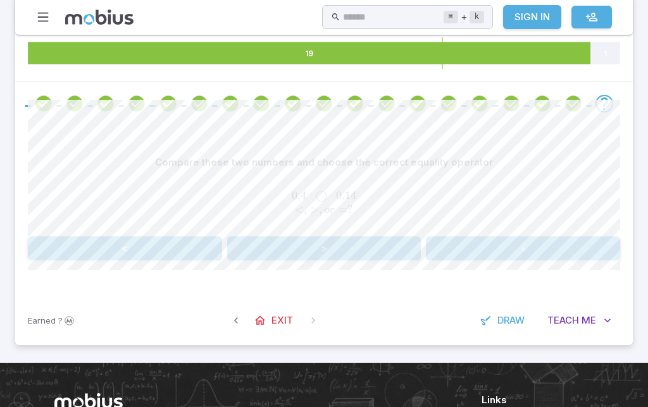
click at [367, 204] on span "0.4 ◯ 0.14 < , > , or = ?" at bounding box center [324, 203] width 592 height 28
click at [358, 237] on button ">" at bounding box center [324, 249] width 194 height 24
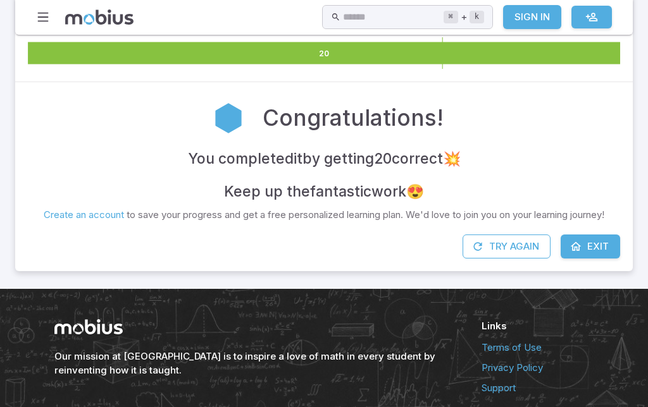
click at [595, 254] on link "Exit" at bounding box center [589, 247] width 59 height 24
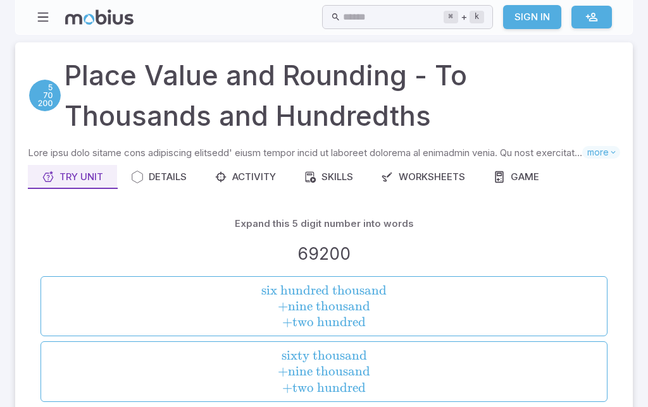
click at [450, 187] on button "Worksheets" at bounding box center [423, 177] width 112 height 24
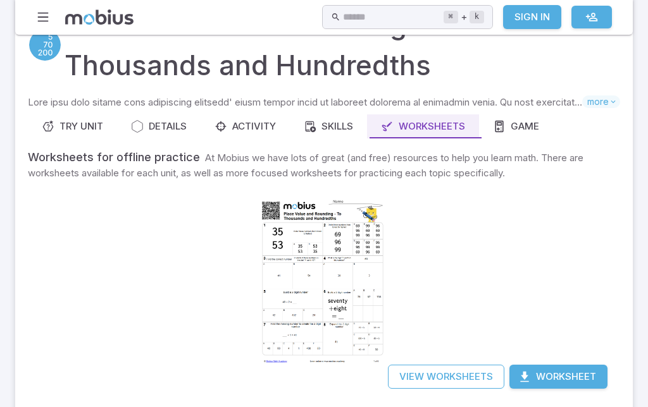
scroll to position [75, 0]
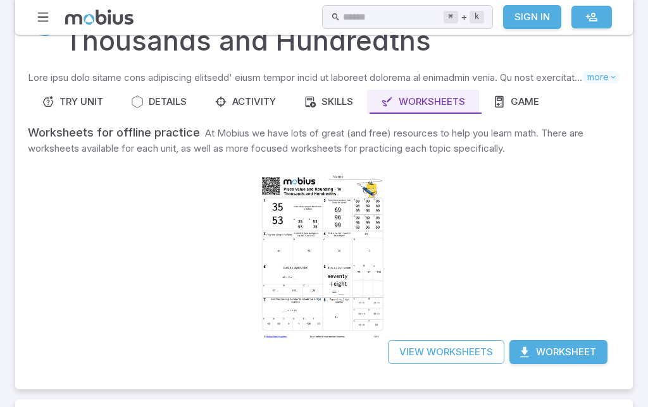
click at [259, 276] on div at bounding box center [323, 257] width 129 height 182
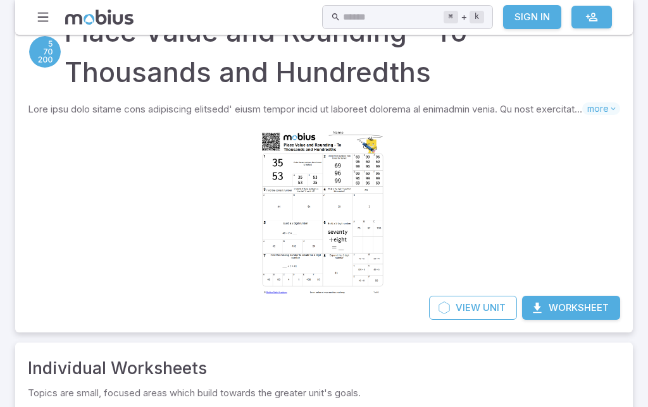
scroll to position [40, 0]
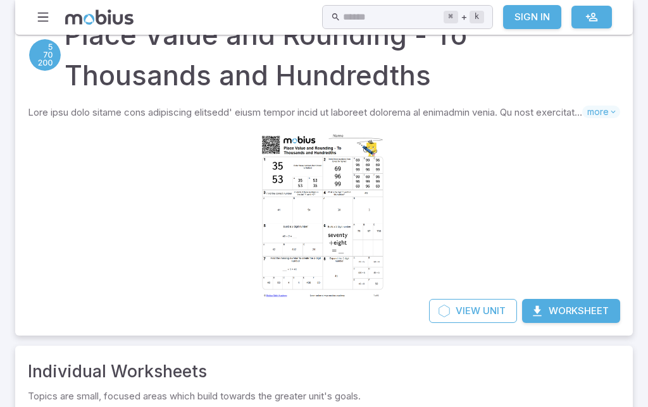
click at [259, 260] on div at bounding box center [323, 216] width 129 height 182
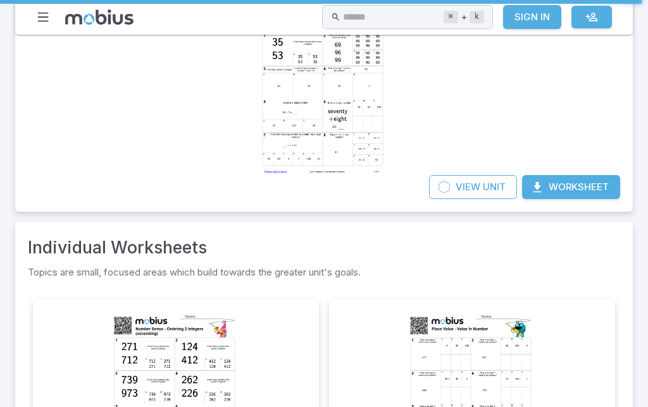
scroll to position [163, 0]
